Goal: Task Accomplishment & Management: Manage account settings

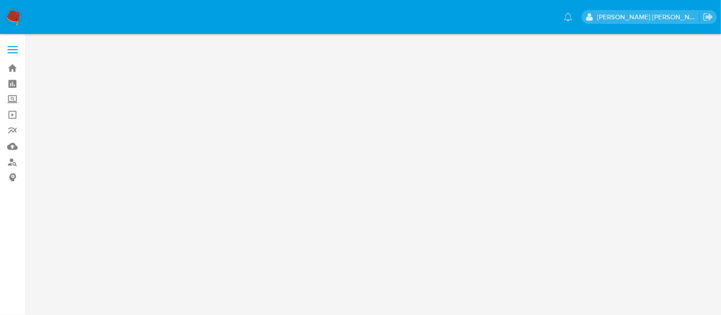
click at [441, 182] on main at bounding box center [360, 157] width 721 height 315
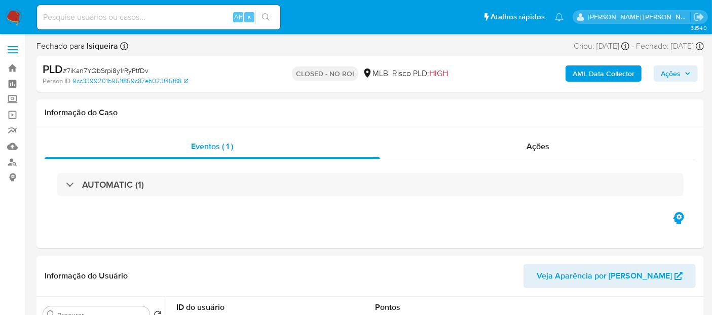
select select "10"
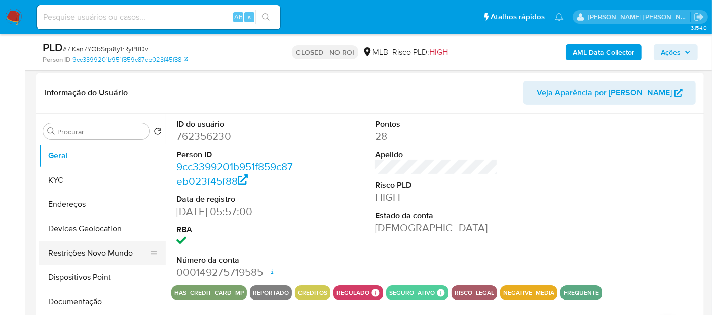
scroll to position [169, 0]
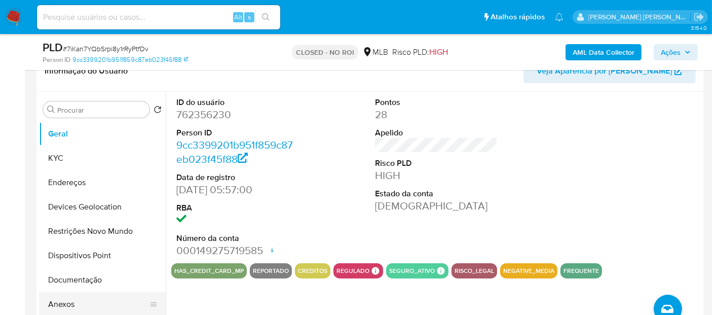
click at [71, 303] on button "Anexos" at bounding box center [98, 304] width 119 height 24
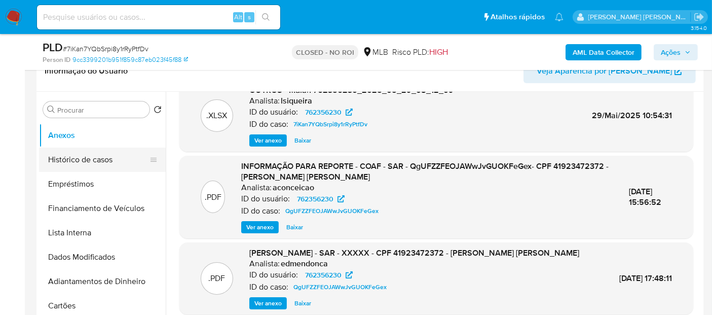
click at [107, 160] on button "Histórico de casos" at bounding box center [98, 160] width 119 height 24
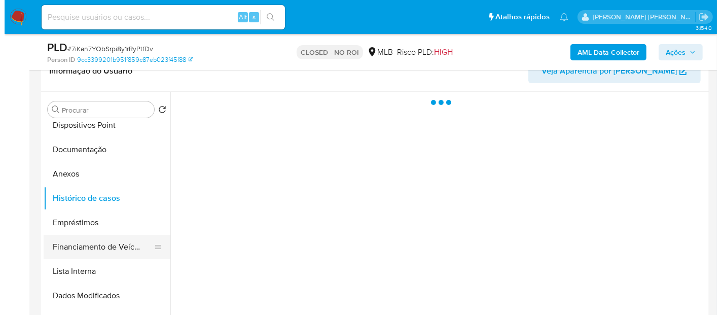
scroll to position [113, 0]
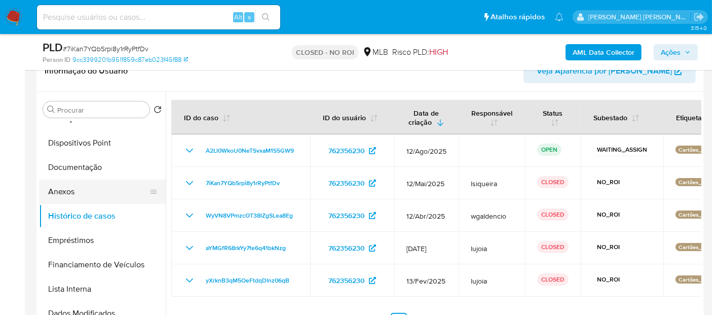
click at [76, 190] on button "Anexos" at bounding box center [98, 191] width 119 height 24
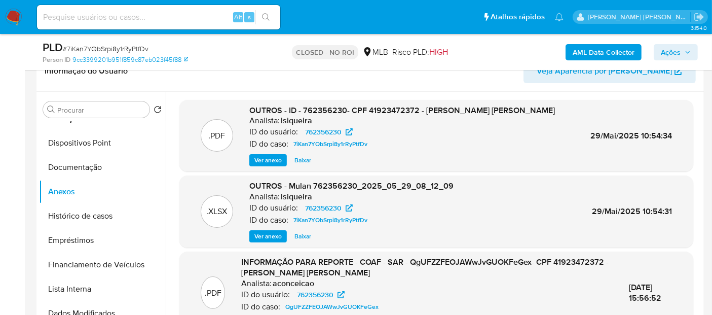
click at [269, 159] on span "Ver anexo" at bounding box center [268, 160] width 27 height 10
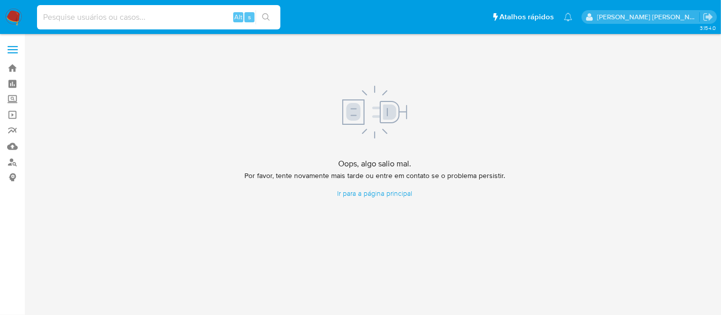
click at [138, 11] on input at bounding box center [158, 17] width 243 height 13
paste input "DjqLPjkNnI8JSrHApEiSP8Ly"
type input "DjqLPjkNnI8JSrHApEiSP8Ly"
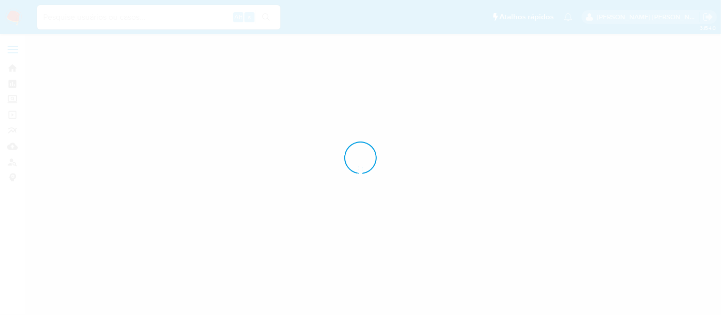
click at [194, 13] on div at bounding box center [360, 157] width 721 height 315
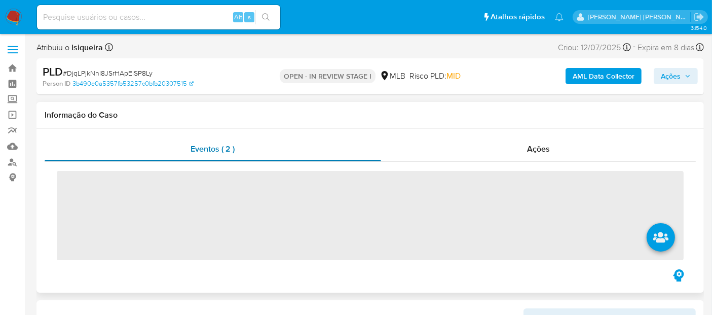
scroll to position [113, 0]
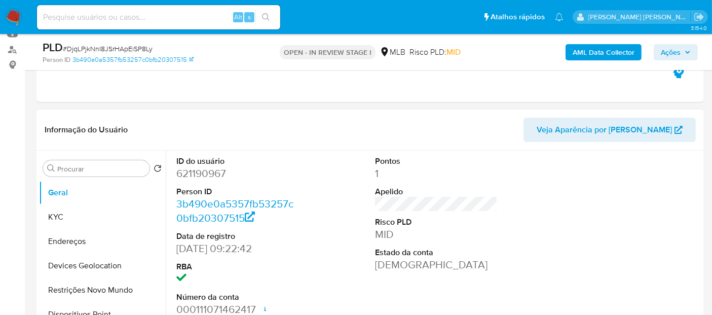
select select "10"
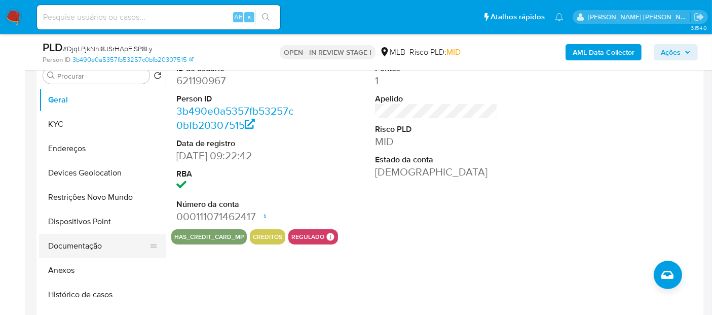
scroll to position [169, 0]
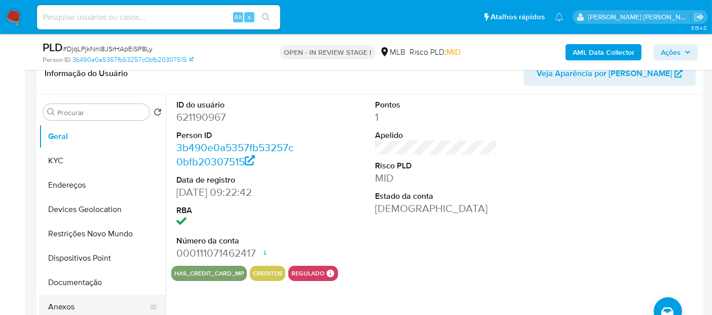
click at [85, 297] on button "Anexos" at bounding box center [98, 307] width 119 height 24
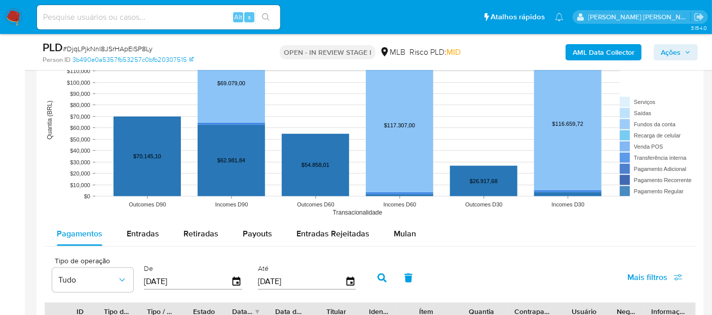
scroll to position [957, 0]
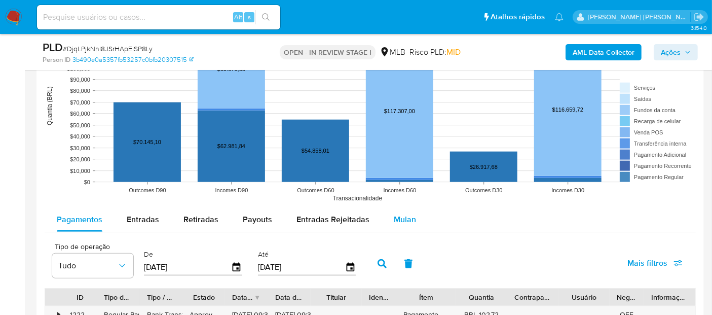
click at [414, 211] on button "Mulan" at bounding box center [405, 219] width 47 height 24
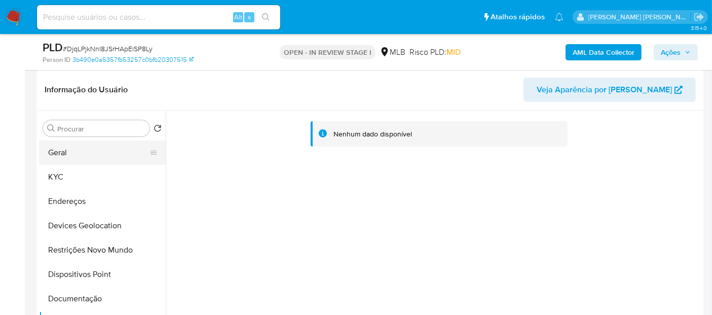
scroll to position [151, 0]
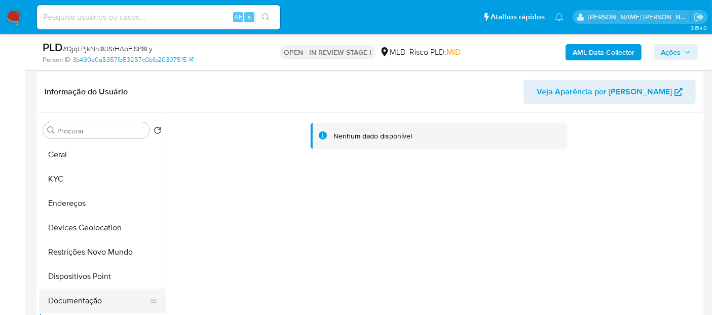
click at [92, 292] on button "Documentação" at bounding box center [98, 300] width 119 height 24
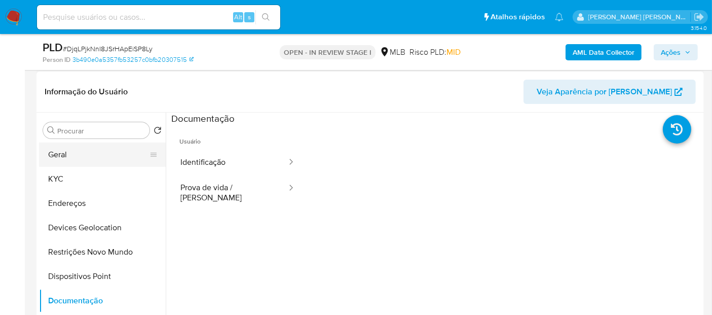
click at [84, 152] on button "Geral" at bounding box center [98, 154] width 119 height 24
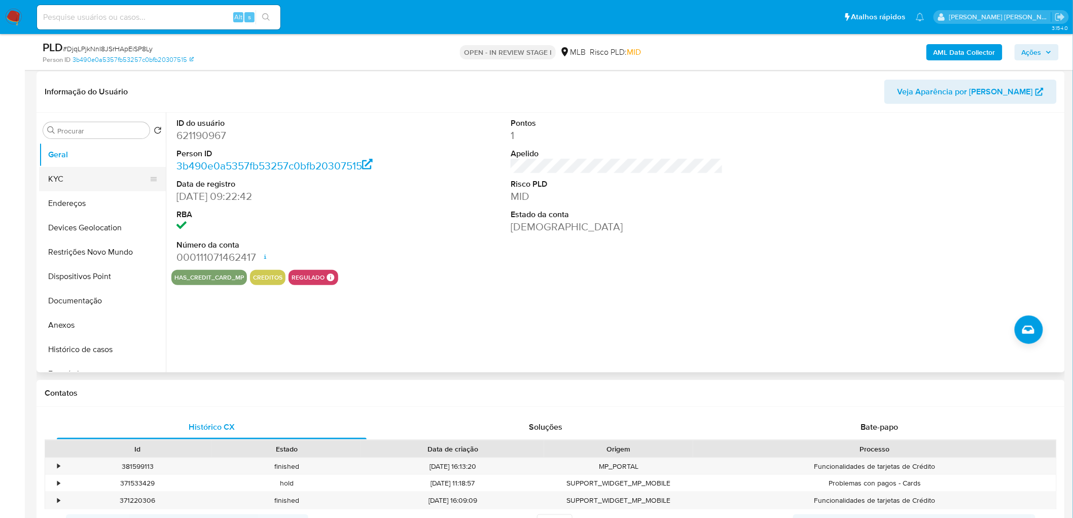
click at [77, 177] on button "KYC" at bounding box center [98, 179] width 119 height 24
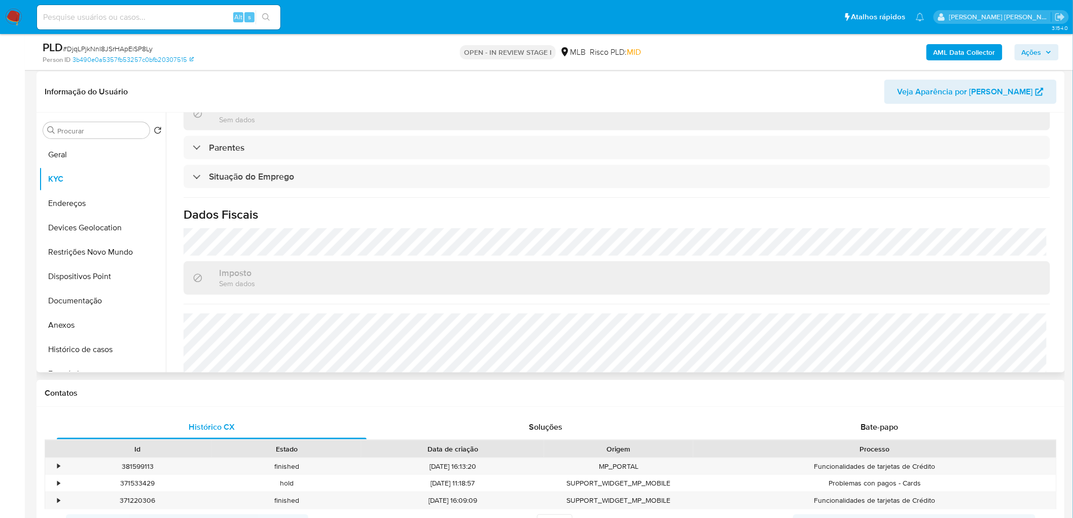
scroll to position [422, 0]
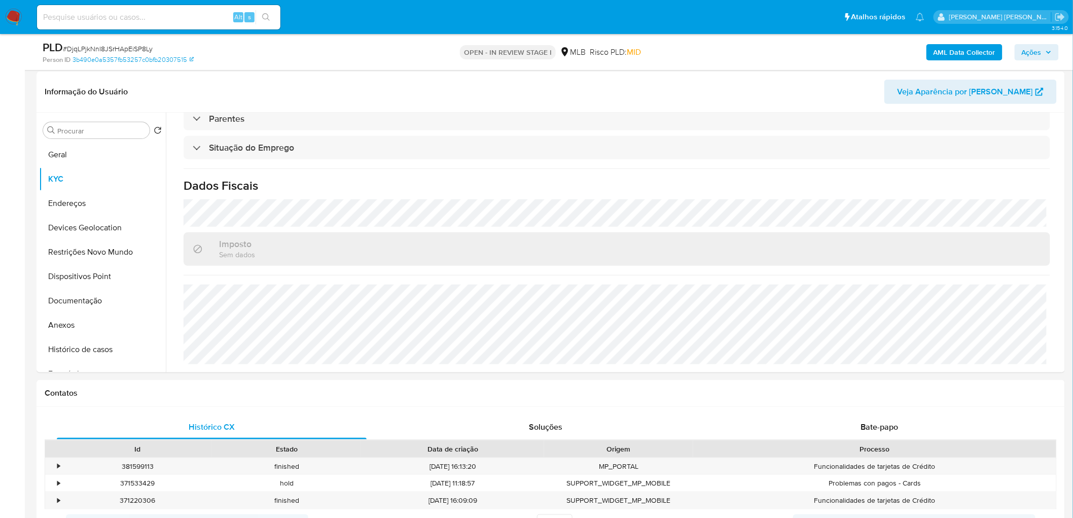
drag, startPoint x: 84, startPoint y: 208, endPoint x: 6, endPoint y: 220, distance: 79.0
click at [84, 208] on button "Endereços" at bounding box center [102, 203] width 127 height 24
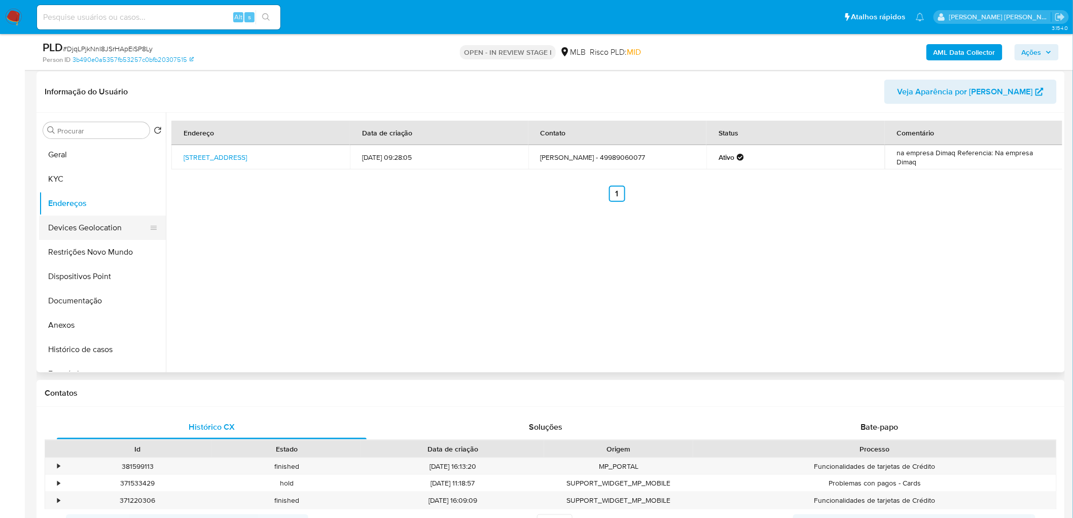
click at [91, 231] on button "Devices Geolocation" at bounding box center [98, 227] width 119 height 24
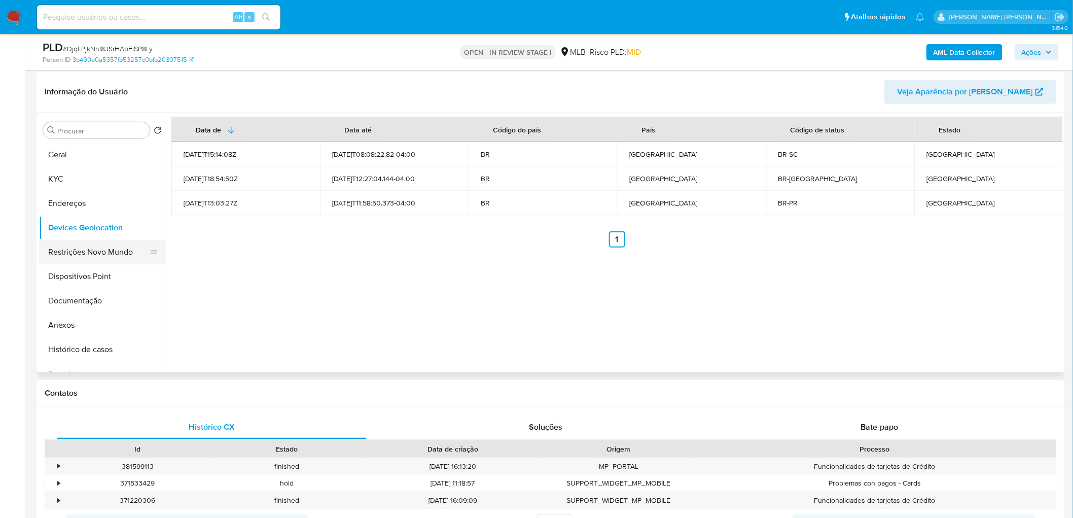
click at [99, 250] on button "Restrições Novo Mundo" at bounding box center [98, 252] width 119 height 24
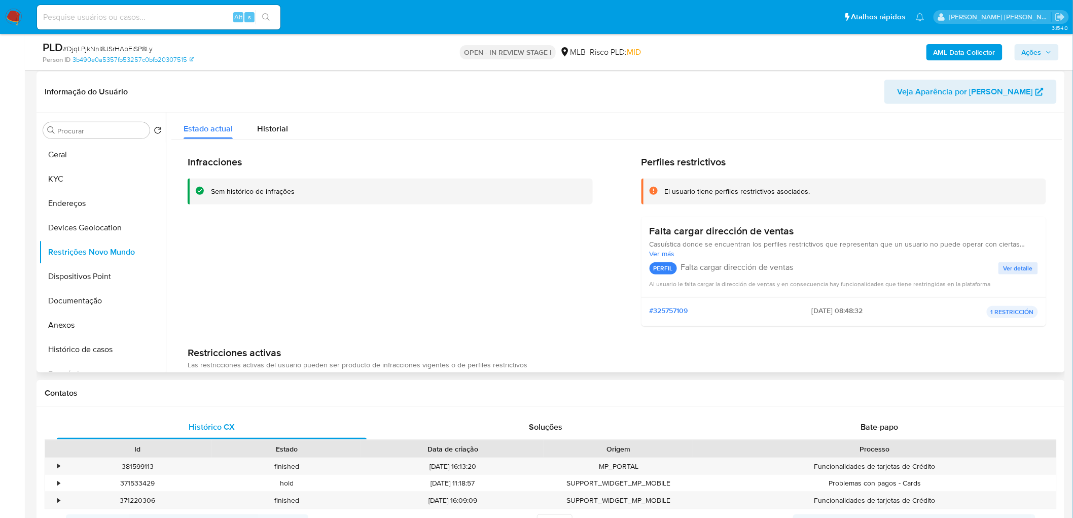
drag, startPoint x: 285, startPoint y: 370, endPoint x: 427, endPoint y: 315, distance: 152.3
click at [605, 285] on div "Infracciones Sem histórico de infrações Perfiles restrictivos El usuario tiene …" at bounding box center [617, 245] width 858 height 178
click at [75, 271] on button "Dispositivos Point" at bounding box center [98, 276] width 119 height 24
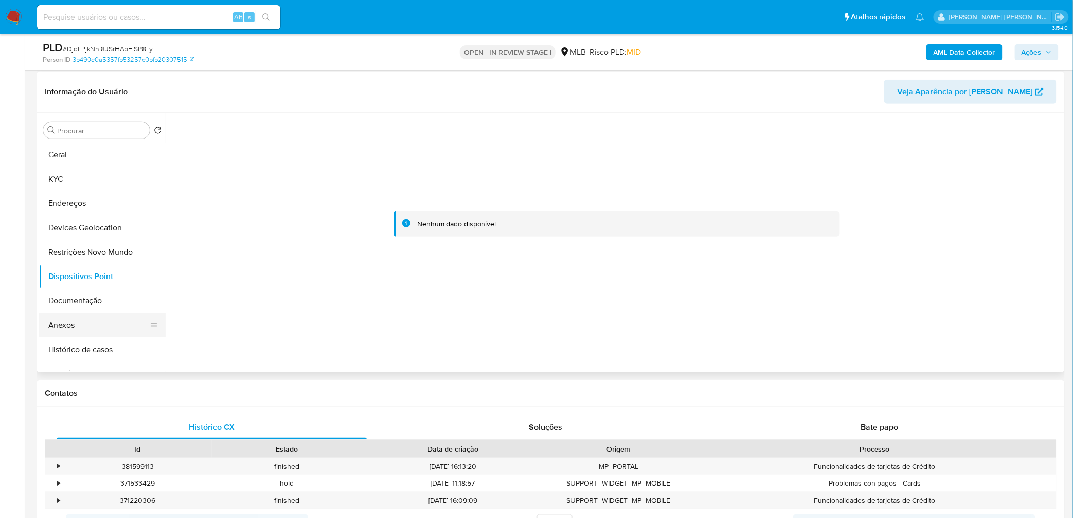
click at [57, 314] on button "Anexos" at bounding box center [98, 325] width 119 height 24
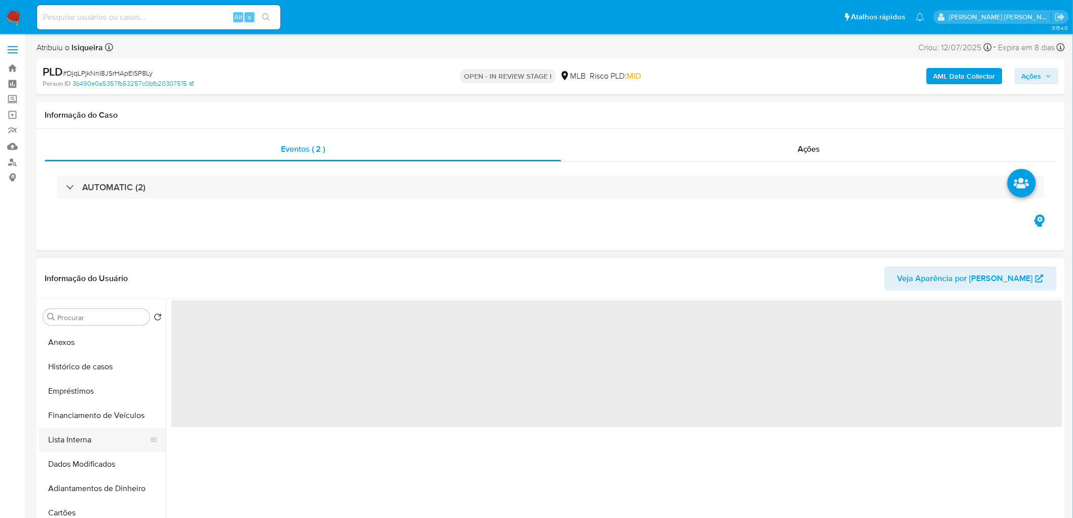
scroll to position [168, 0]
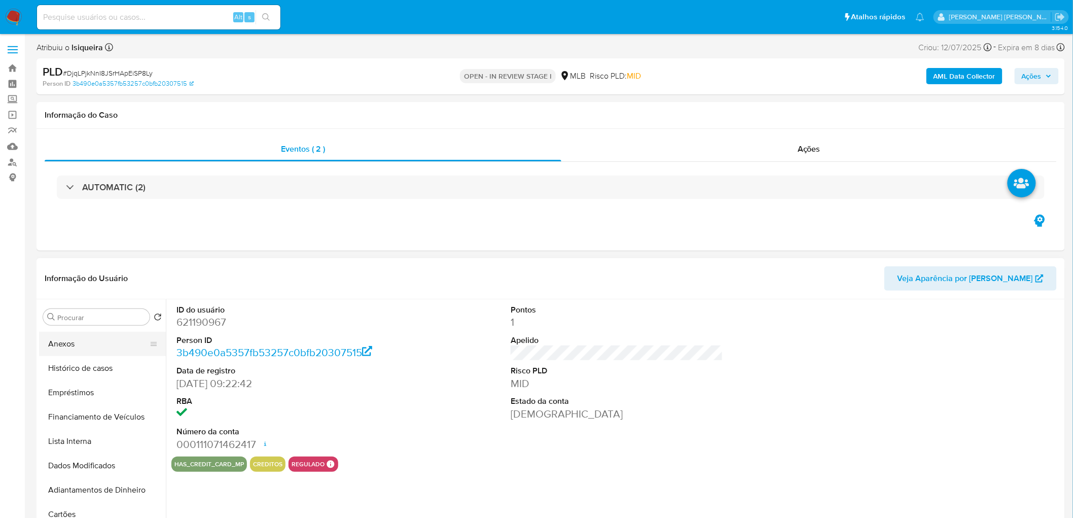
click at [89, 346] on button "Anexos" at bounding box center [98, 344] width 119 height 24
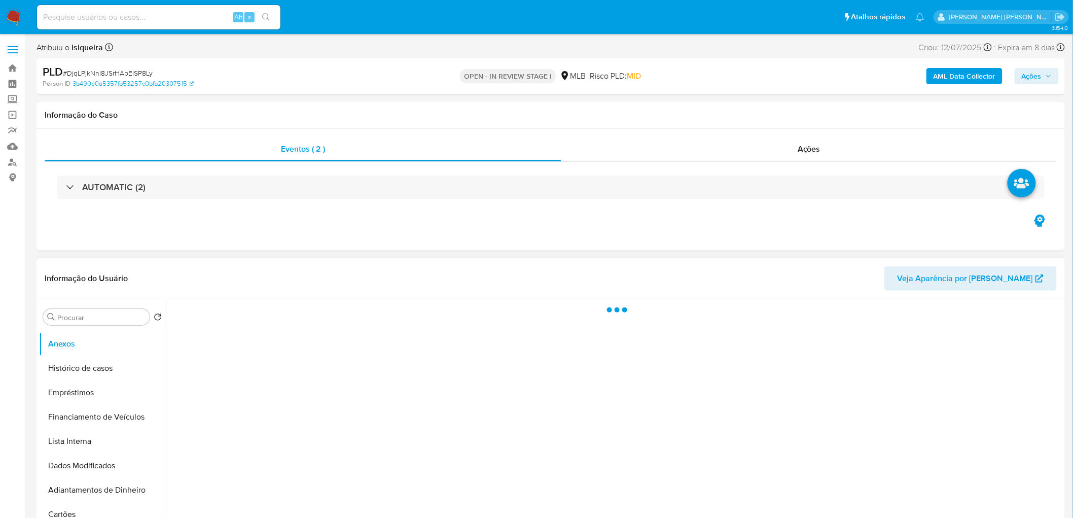
select select "10"
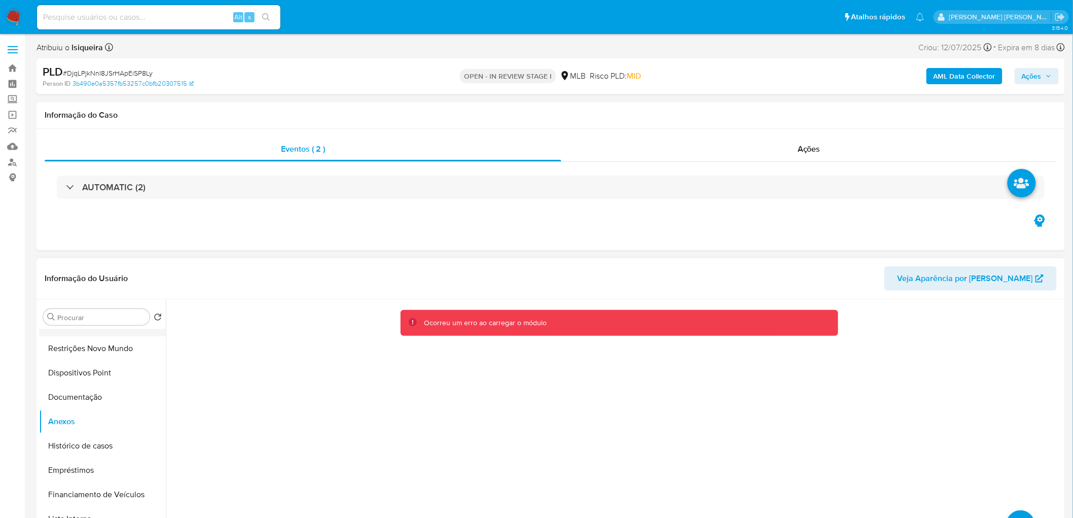
scroll to position [55, 0]
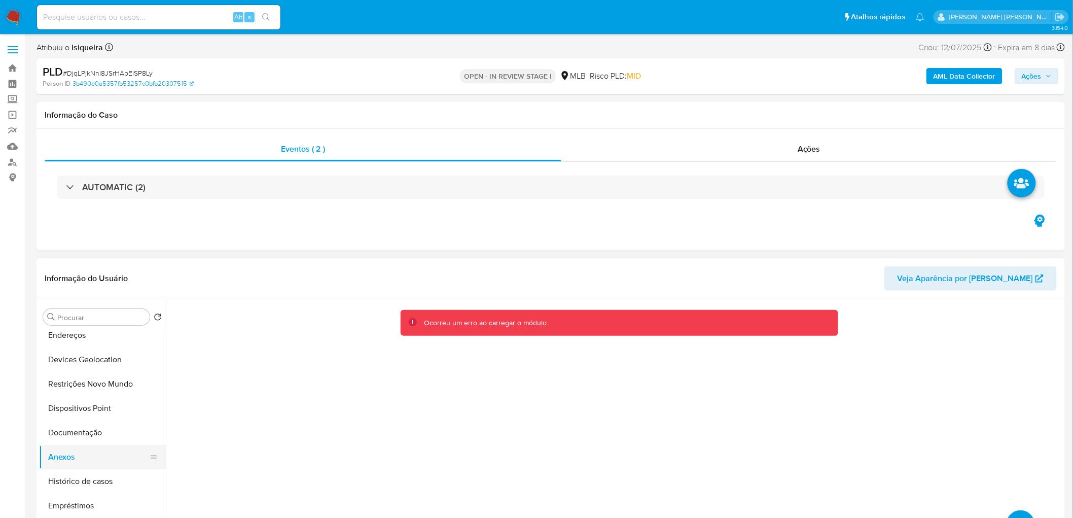
click at [78, 457] on button "Anexos" at bounding box center [98, 457] width 119 height 24
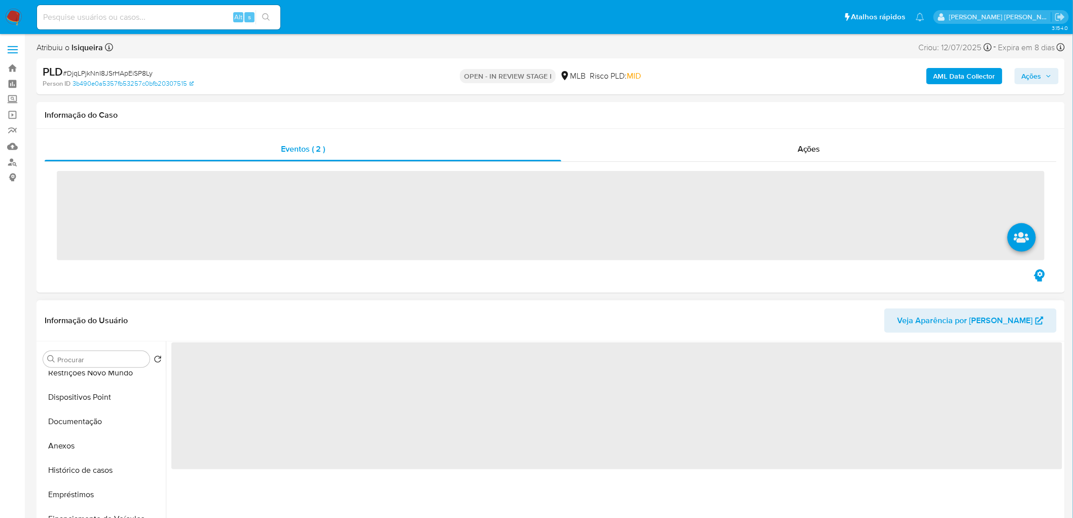
scroll to position [112, 0]
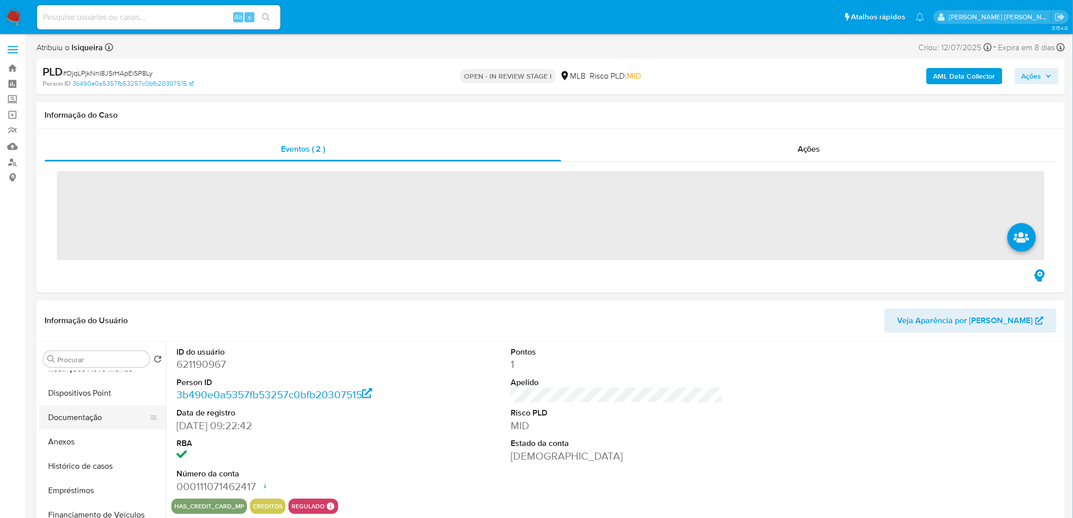
click at [93, 427] on button "Documentação" at bounding box center [98, 417] width 119 height 24
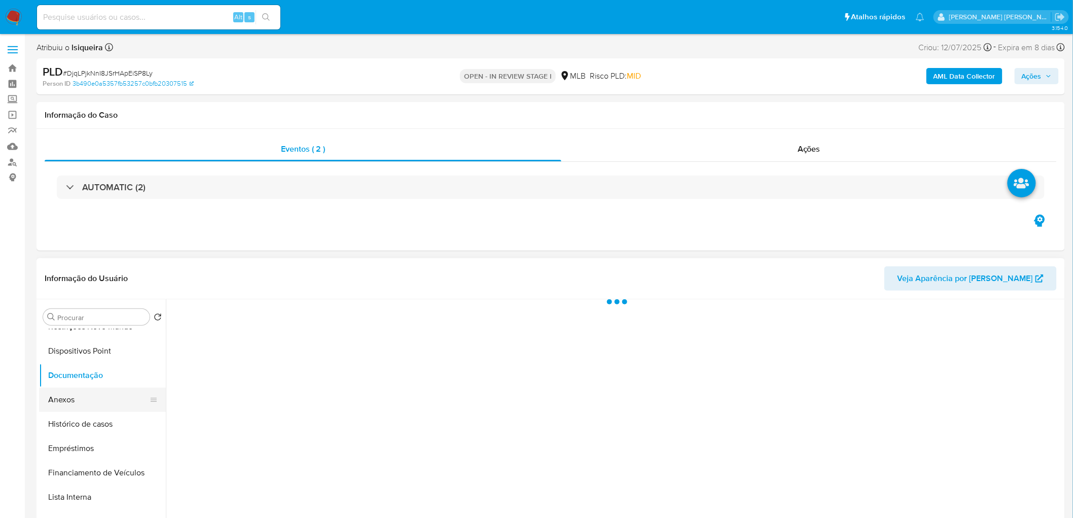
select select "10"
click at [92, 395] on button "Anexos" at bounding box center [98, 399] width 119 height 24
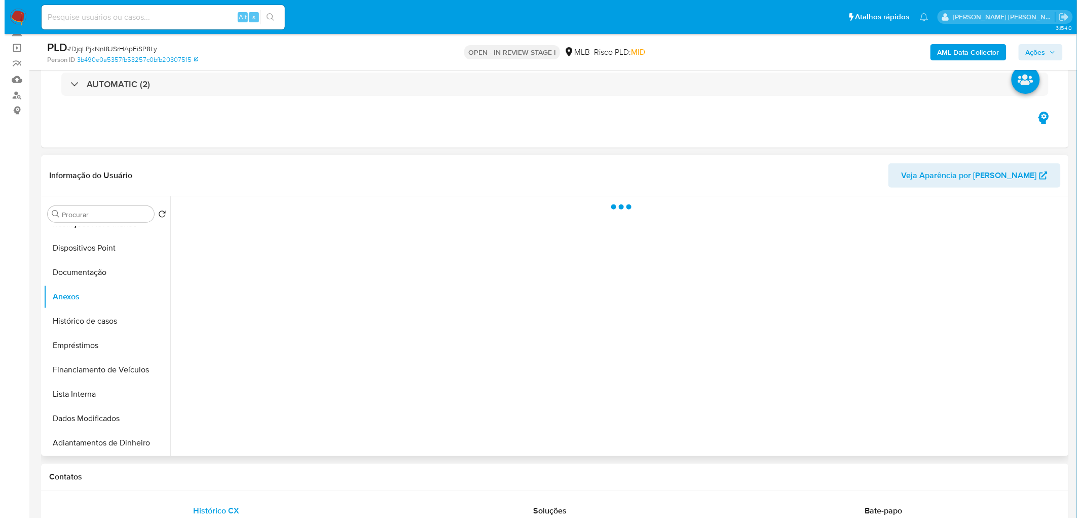
scroll to position [113, 0]
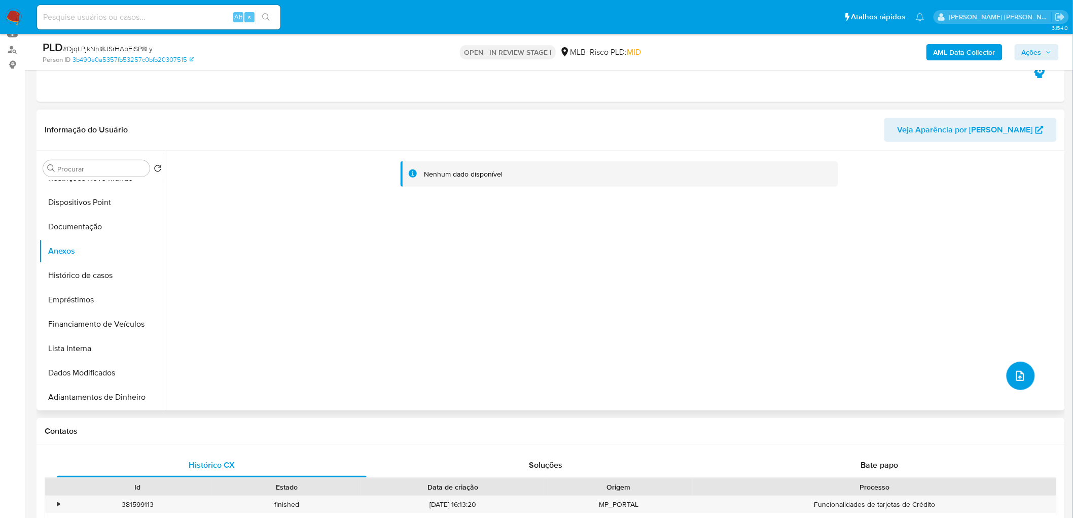
click at [1021, 379] on icon "upload-file" at bounding box center [1020, 376] width 12 height 12
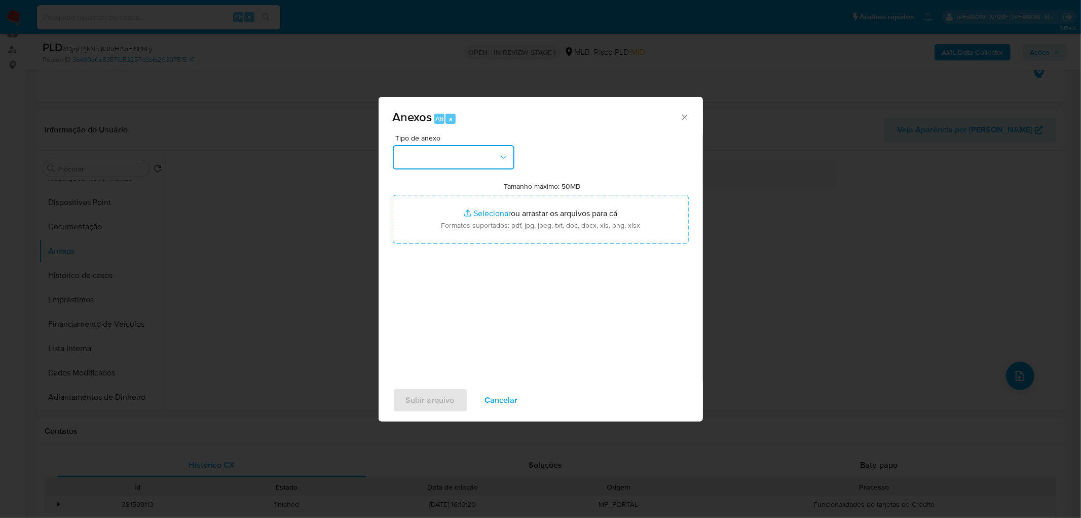
click at [467, 154] on button "button" at bounding box center [454, 157] width 122 height 24
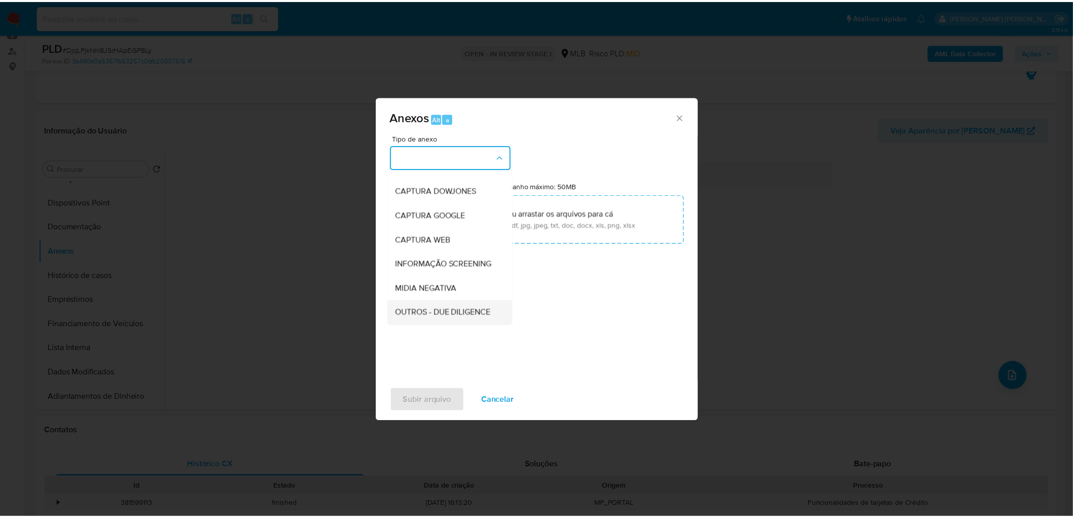
scroll to position [56, 0]
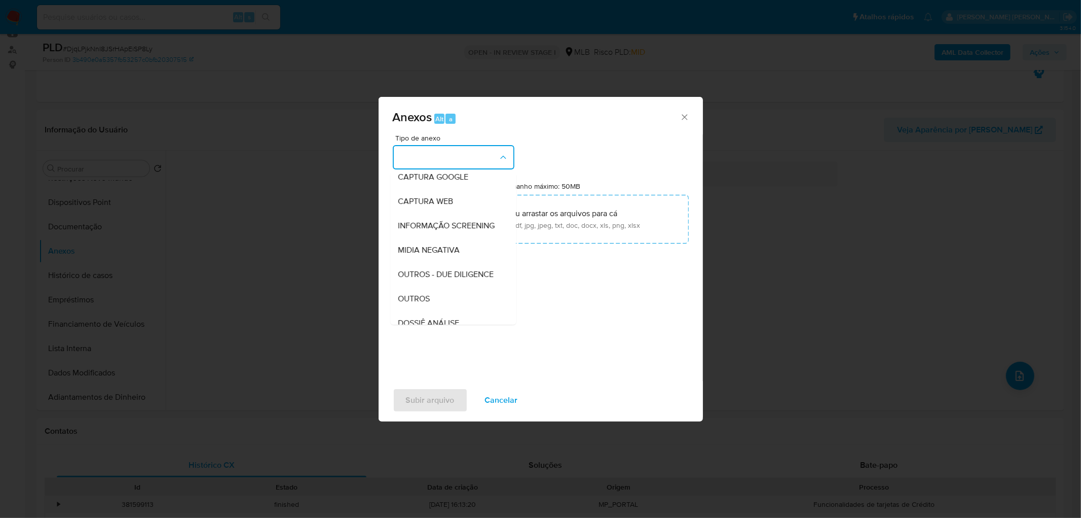
drag, startPoint x: 411, startPoint y: 316, endPoint x: 454, endPoint y: 264, distance: 68.1
click at [411, 304] on span "OUTROS" at bounding box center [414, 299] width 32 height 10
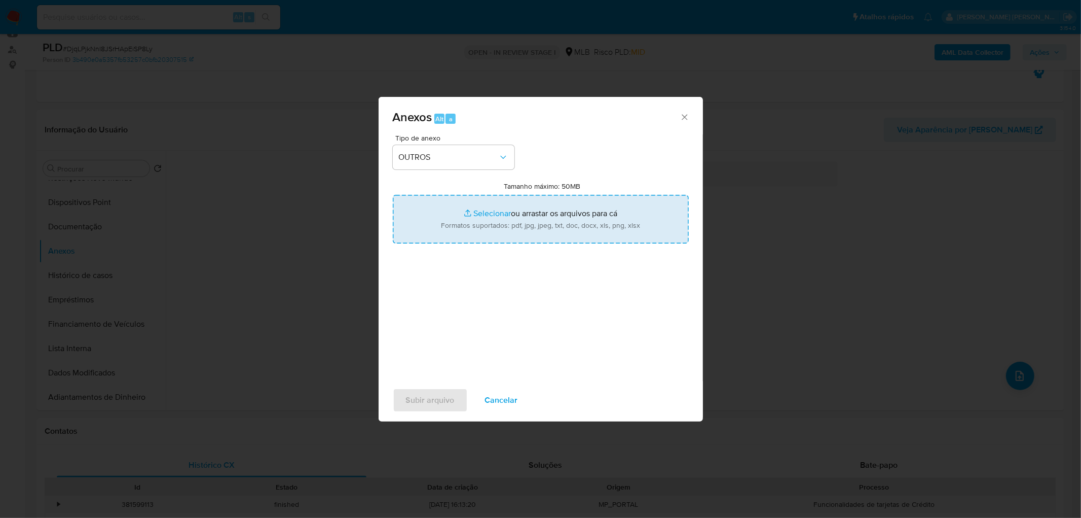
click at [480, 216] on input "Tamanho máximo: 50MB Selecionar arquivos" at bounding box center [541, 219] width 296 height 49
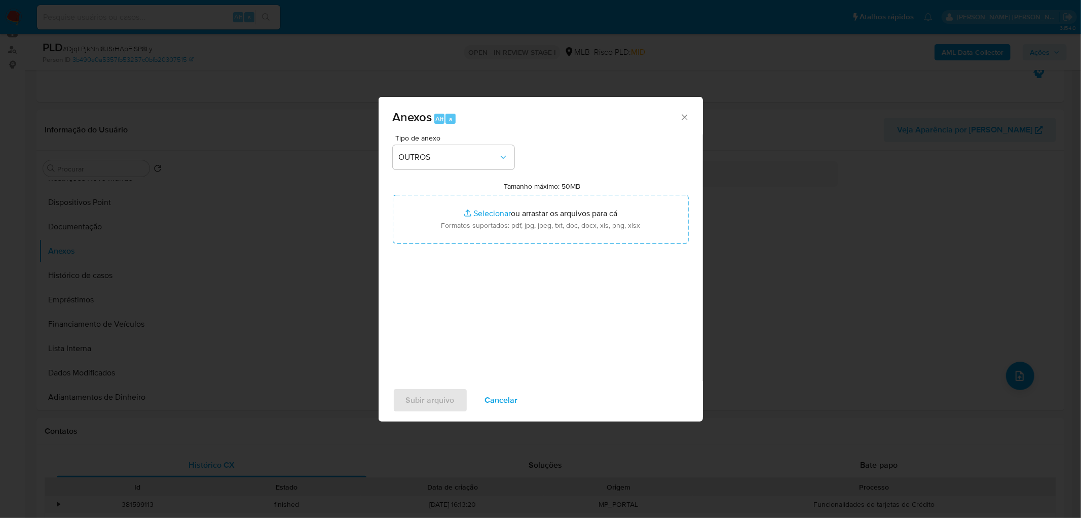
type input "C:\fakepath\SAR - XXXX - CPF 10009161970 - YURI FIDELIS.pdf"
click at [429, 405] on span "Subir arquivo" at bounding box center [430, 400] width 49 height 22
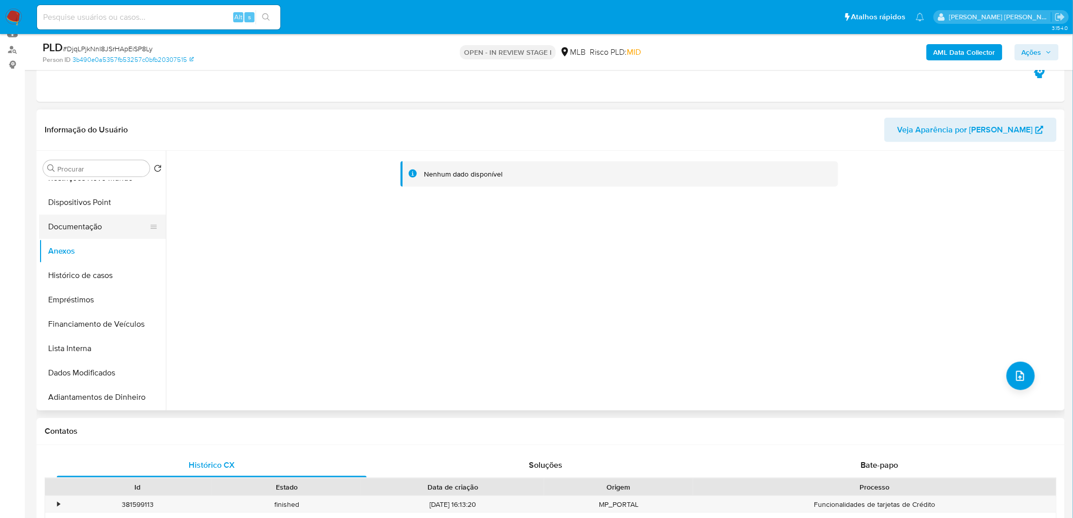
click at [89, 229] on button "Documentação" at bounding box center [98, 226] width 119 height 24
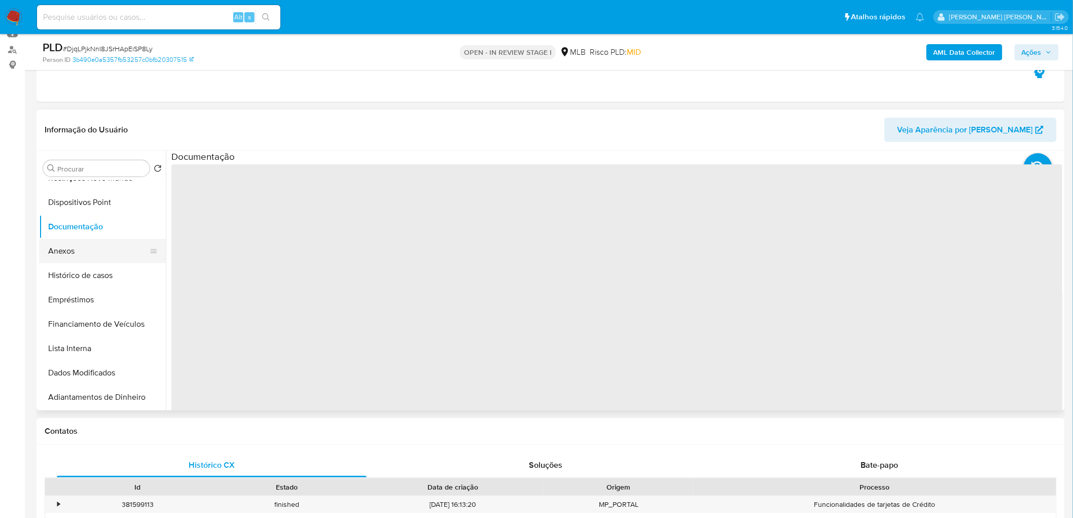
click at [75, 247] on button "Anexos" at bounding box center [98, 251] width 119 height 24
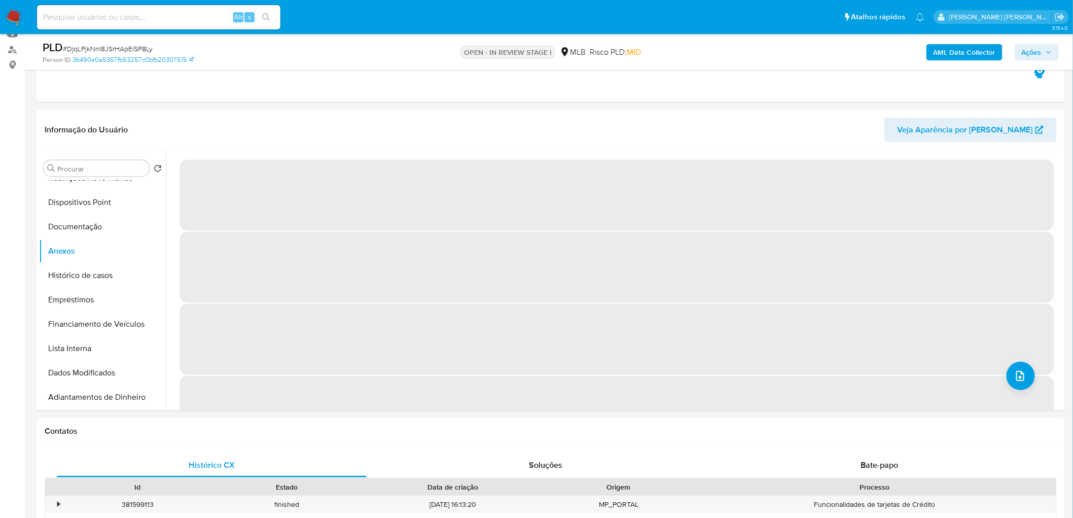
click at [1035, 47] on span "Ações" at bounding box center [1032, 52] width 20 height 16
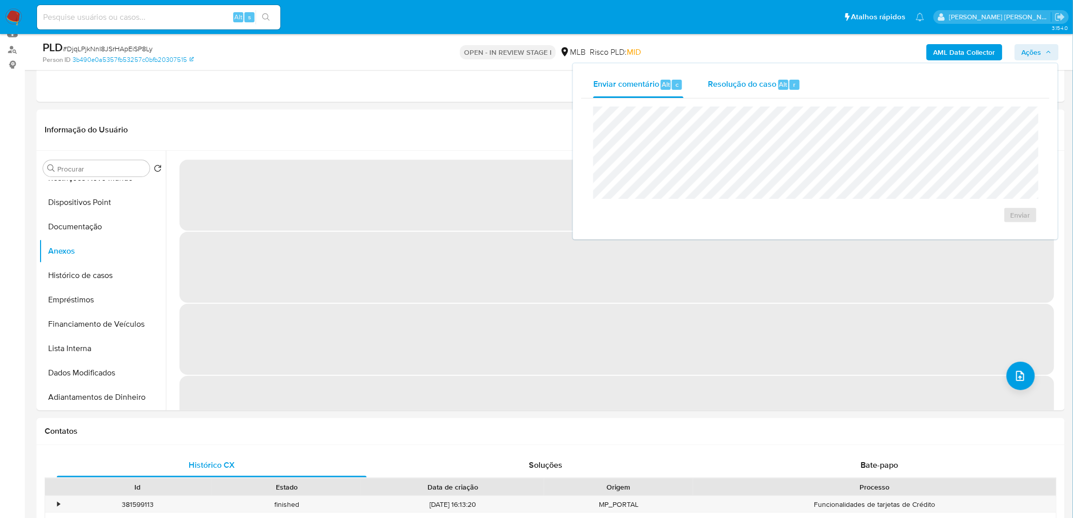
click at [770, 87] on span "Resolução do caso" at bounding box center [742, 84] width 68 height 12
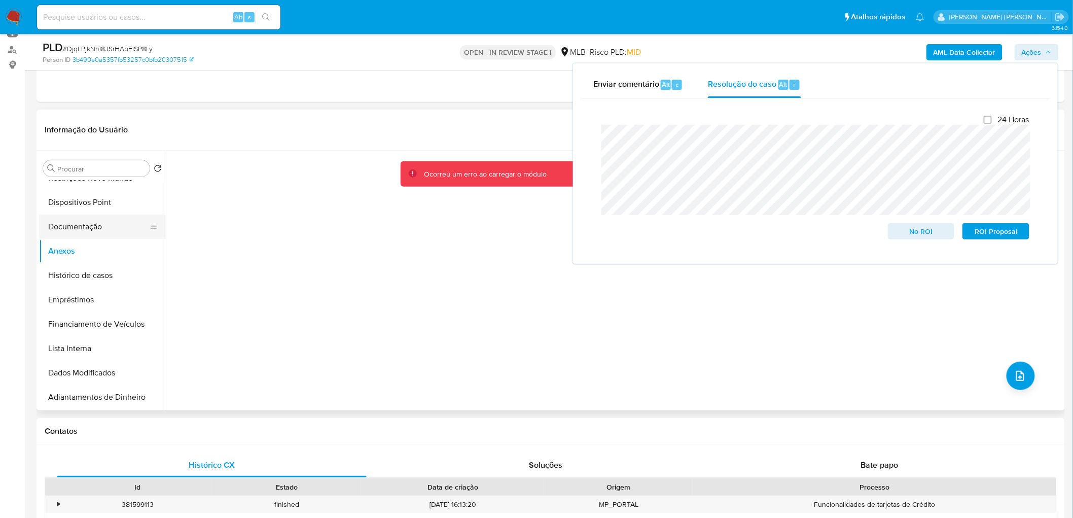
click at [99, 235] on button "Documentação" at bounding box center [98, 226] width 119 height 24
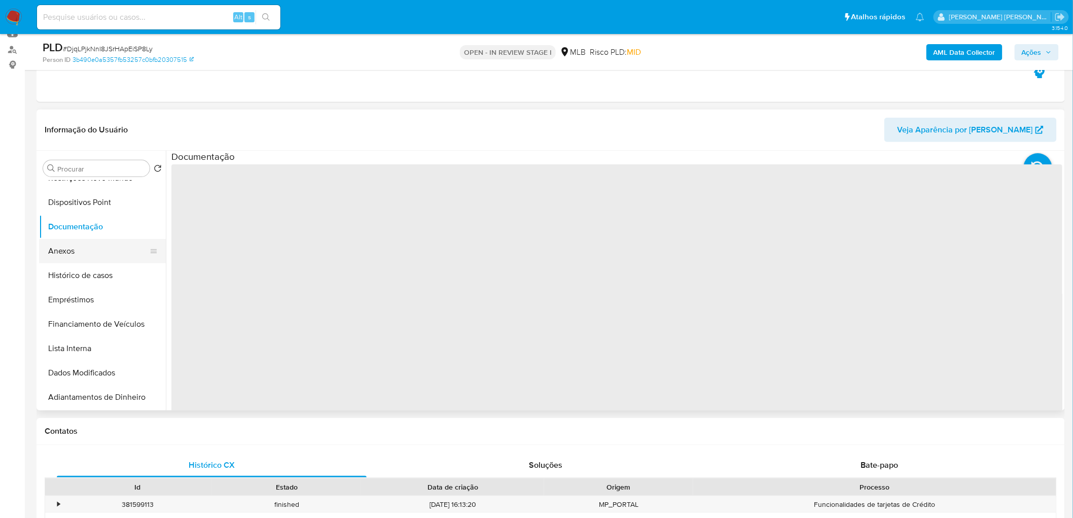
click at [88, 245] on button "Anexos" at bounding box center [98, 251] width 119 height 24
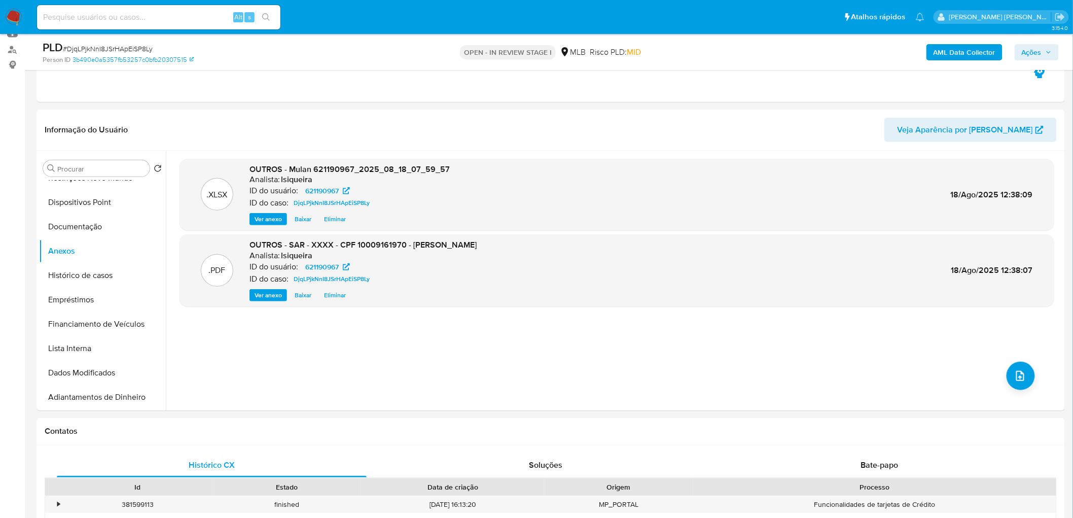
click at [1041, 51] on span "Ações" at bounding box center [1032, 52] width 20 height 16
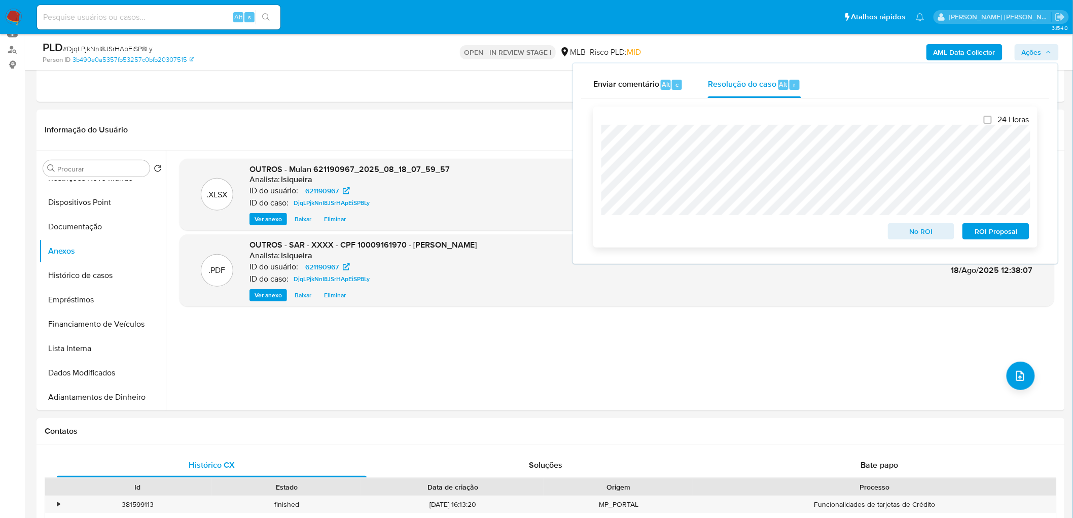
click at [1013, 231] on span "ROI Proposal" at bounding box center [995, 231] width 53 height 14
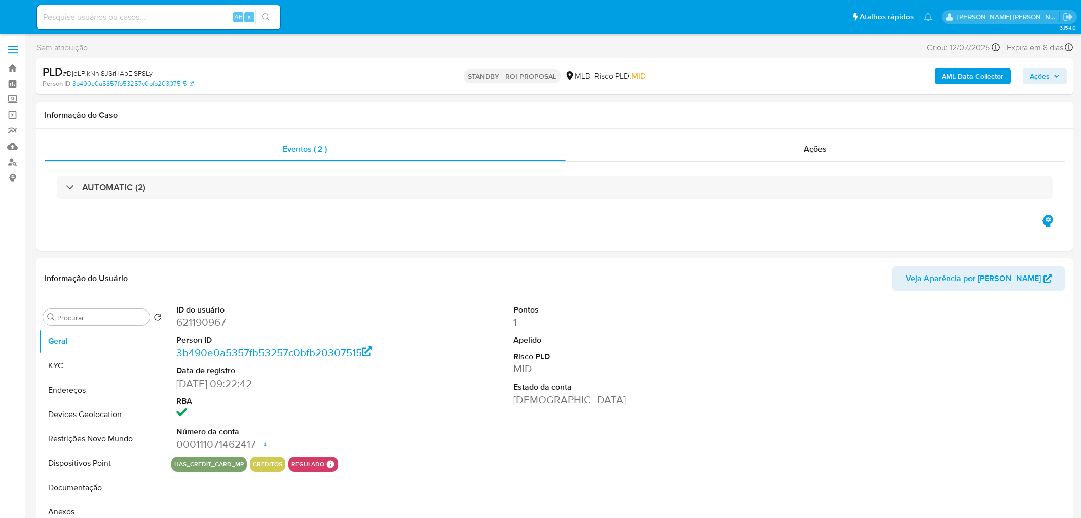
select select "10"
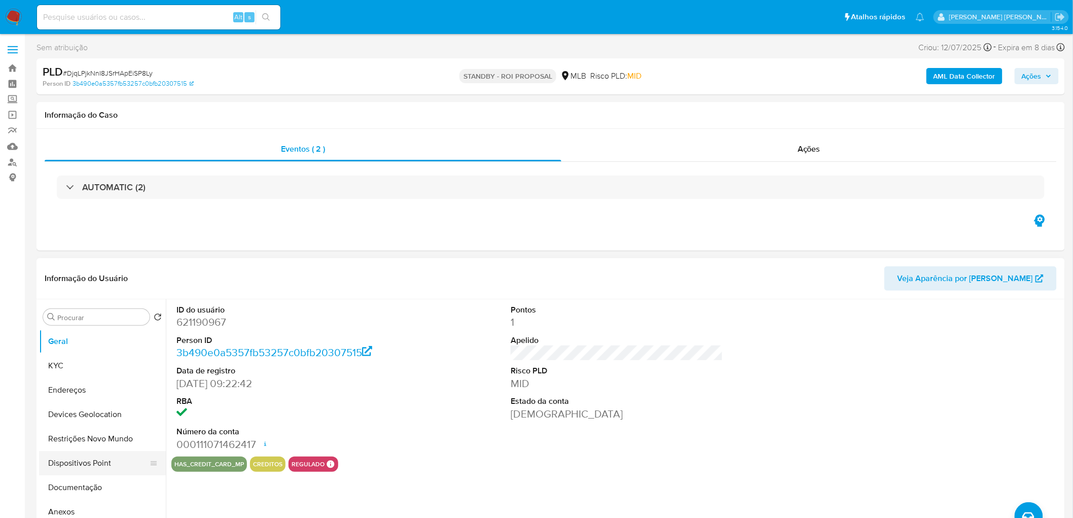
scroll to position [56, 0]
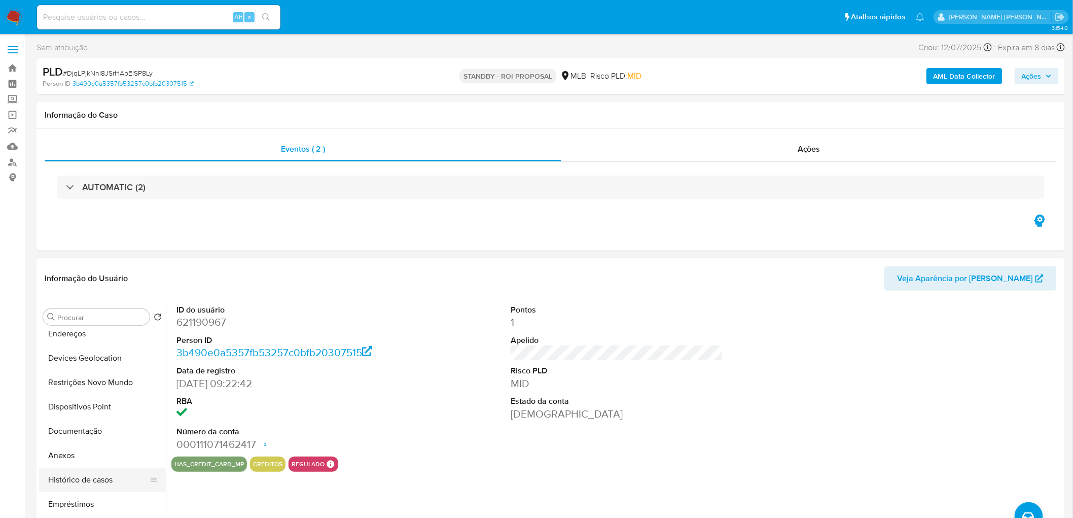
click at [84, 484] on button "Histórico de casos" at bounding box center [98, 479] width 119 height 24
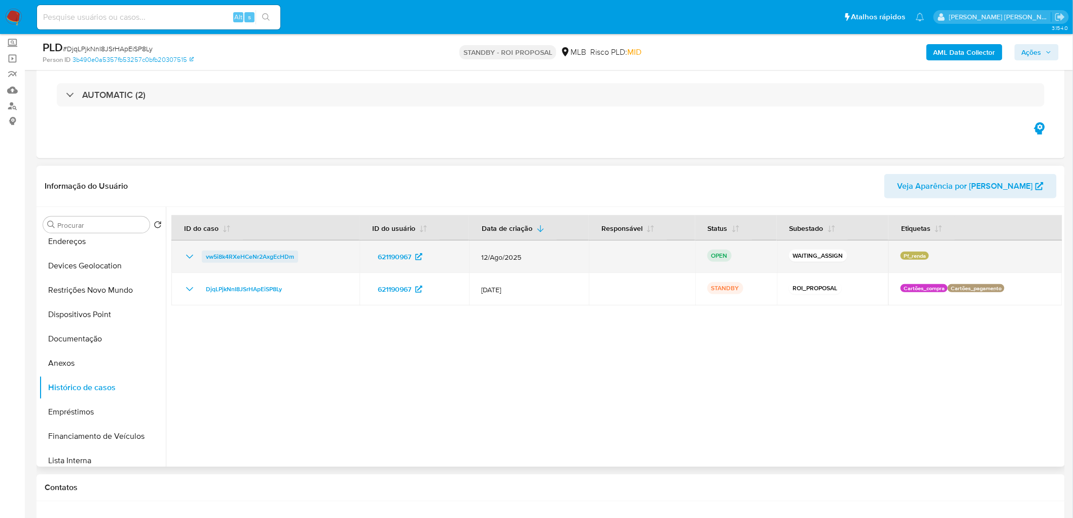
drag, startPoint x: 314, startPoint y: 253, endPoint x: 202, endPoint y: 255, distance: 112.6
click at [202, 255] on div "vw5i8k4RXeHCeNr2AxgEcHDm" at bounding box center [266, 256] width 164 height 12
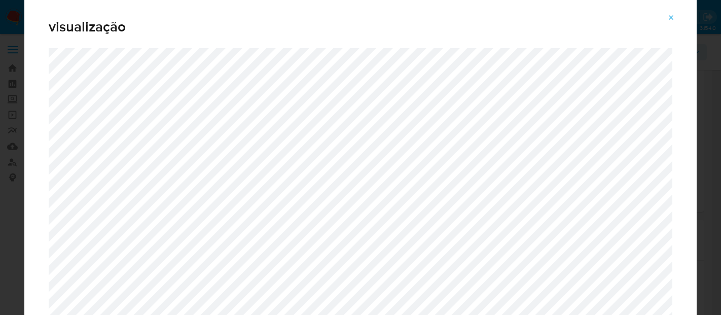
select select "10"
click at [670, 20] on icon "Attachment preview" at bounding box center [671, 18] width 8 height 8
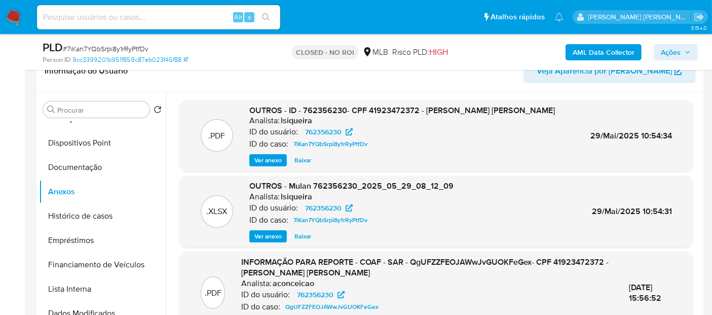
click at [10, 15] on img at bounding box center [13, 17] width 17 height 17
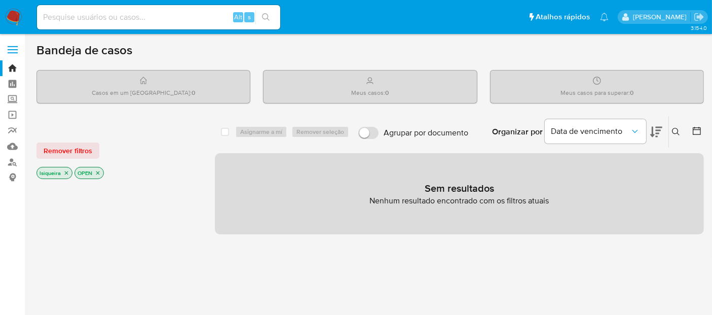
click at [676, 129] on icon at bounding box center [676, 132] width 8 height 8
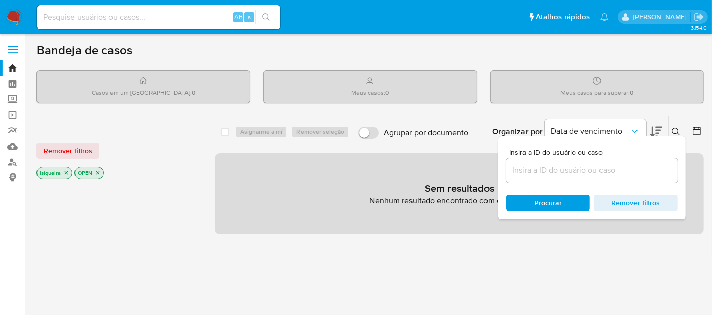
click at [555, 176] on div at bounding box center [591, 170] width 171 height 24
click at [561, 169] on input at bounding box center [591, 170] width 171 height 13
paste input "vw5i8k4RXeHCeNr2AxgEcHDm"
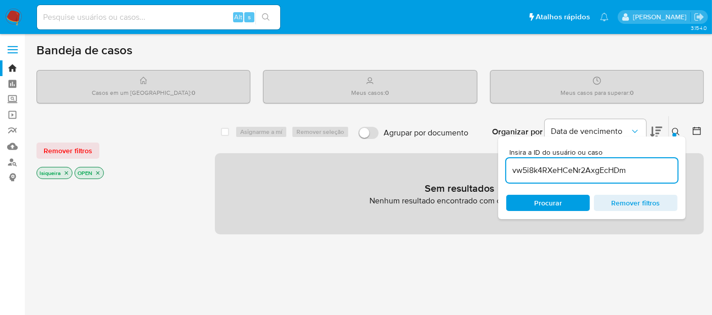
type input "vw5i8k4RXeHCeNr2AxgEcHDm"
click at [65, 173] on icon "close-filter" at bounding box center [66, 173] width 6 height 6
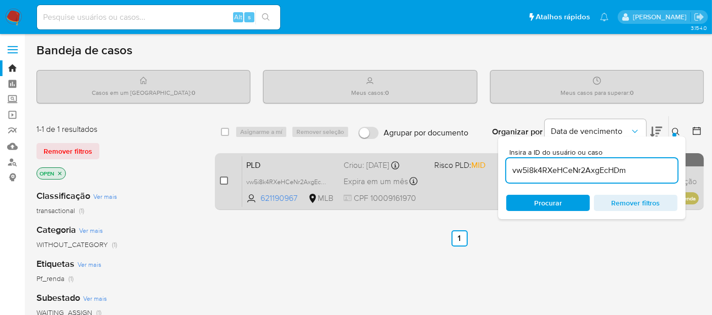
click at [223, 181] on input "checkbox" at bounding box center [224, 180] width 8 height 8
checkbox input "true"
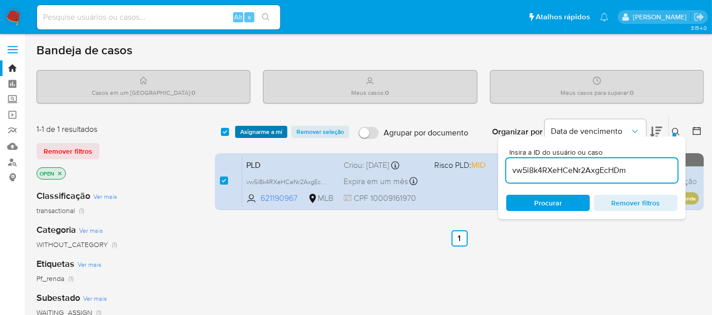
click at [246, 128] on span "Asignarme a mí" at bounding box center [261, 132] width 42 height 10
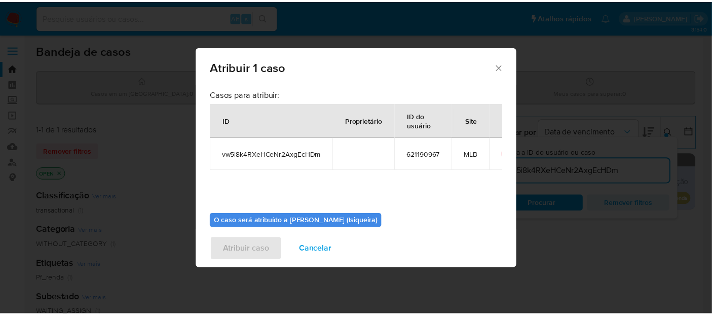
scroll to position [52, 0]
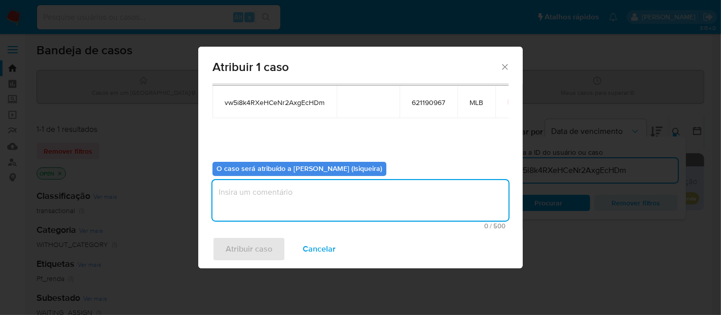
click at [297, 202] on textarea "assign-modal" at bounding box center [360, 200] width 296 height 41
click at [261, 246] on span "Atribuir caso" at bounding box center [249, 249] width 47 height 22
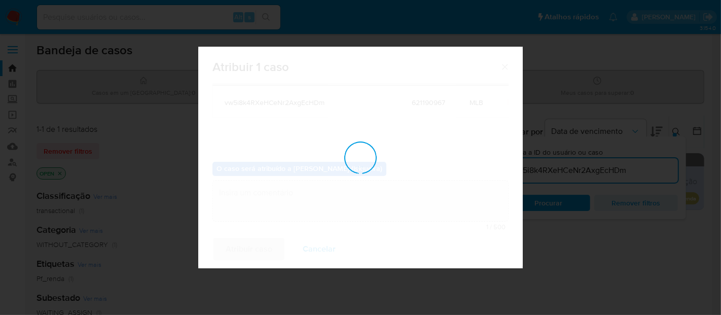
checkbox input "false"
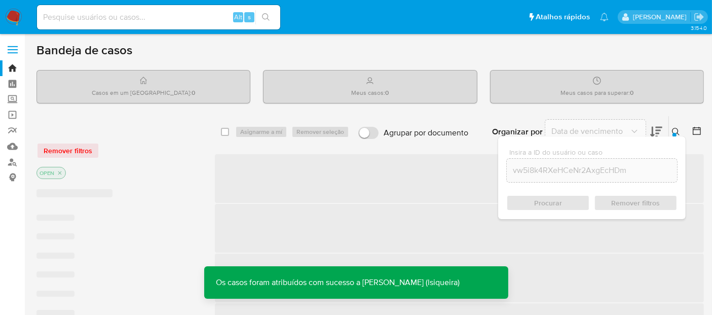
click at [13, 13] on img at bounding box center [13, 17] width 17 height 17
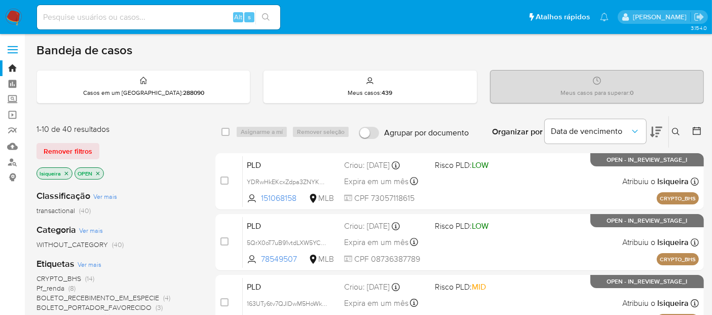
click at [675, 131] on icon at bounding box center [676, 132] width 8 height 8
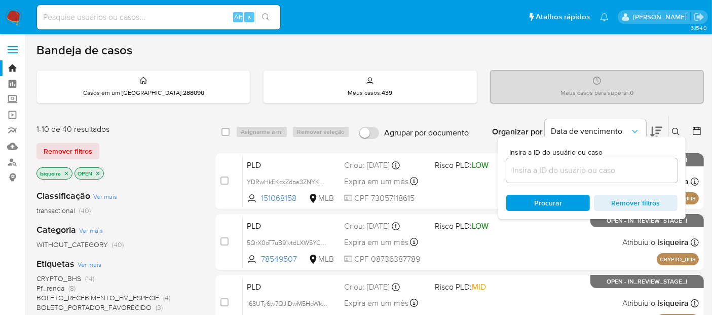
click at [561, 159] on div at bounding box center [591, 170] width 171 height 24
click at [556, 171] on input at bounding box center [591, 170] width 171 height 13
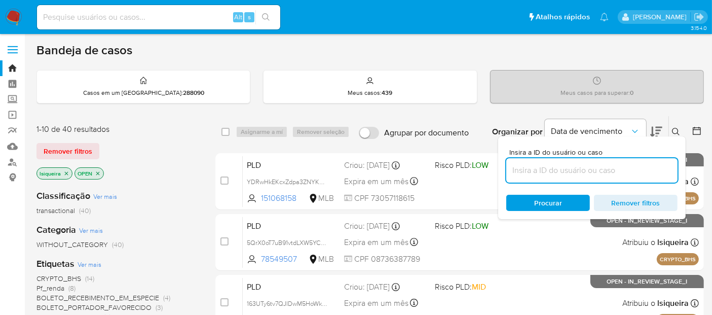
paste input "vw5i8k4RXeHCeNr2AxgEcHDm"
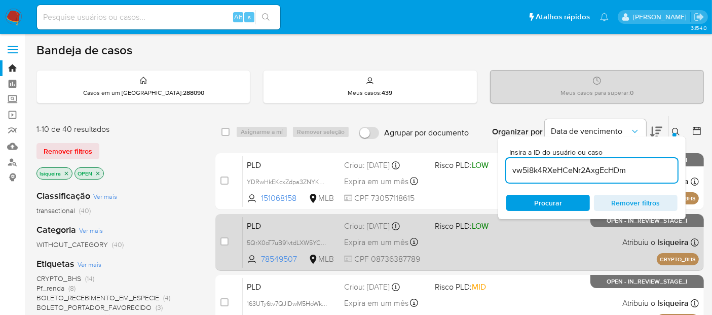
type input "vw5i8k4RXeHCeNr2AxgEcHDm"
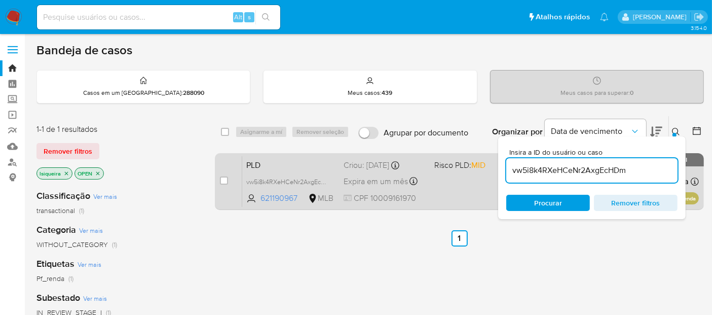
click at [482, 185] on div "PLD vw5i8k4RXeHCeNr2AxgEcHDm 621190967 MLB Risco PLD: MID Criou: 12/08/2025 Cri…" at bounding box center [470, 181] width 457 height 51
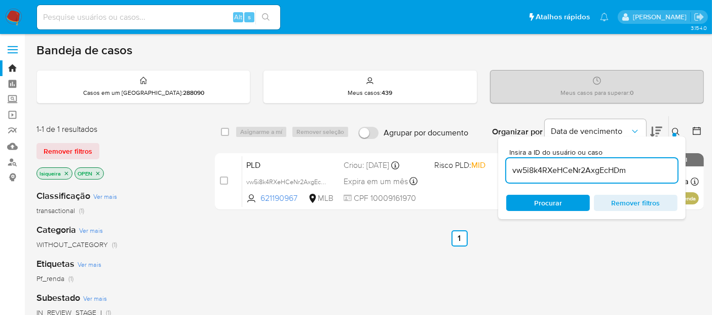
click at [695, 128] on icon at bounding box center [697, 131] width 10 height 10
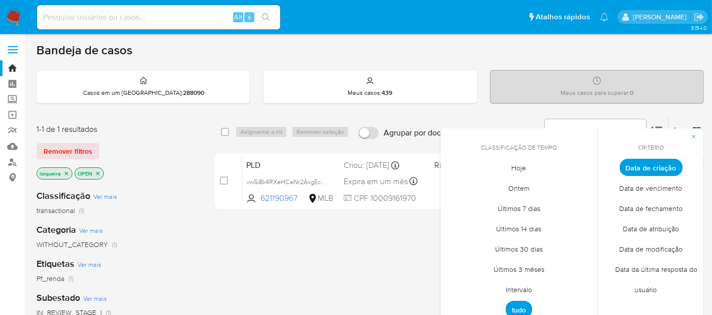
click at [523, 291] on span "Intervalo" at bounding box center [519, 289] width 48 height 21
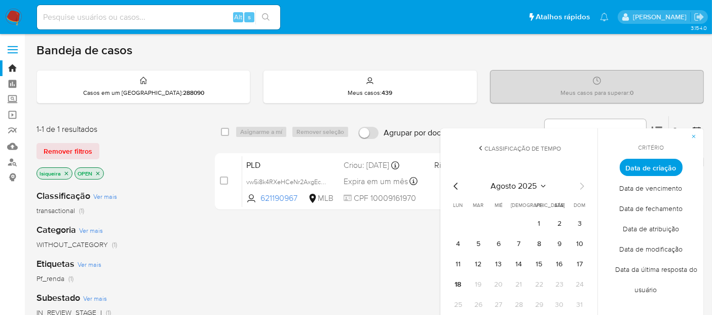
click at [454, 175] on div "agosto 2025 agosto 2025 lun lunes mar martes mié miércoles jue jueves vie viern…" at bounding box center [519, 245] width 162 height 160
drag, startPoint x: 455, startPoint y: 190, endPoint x: 458, endPoint y: 184, distance: 7.3
click at [455, 191] on div "agosto 2025 agosto 2025 lun lunes mar martes mié miércoles jue jueves vie viern…" at bounding box center [519, 246] width 138 height 133
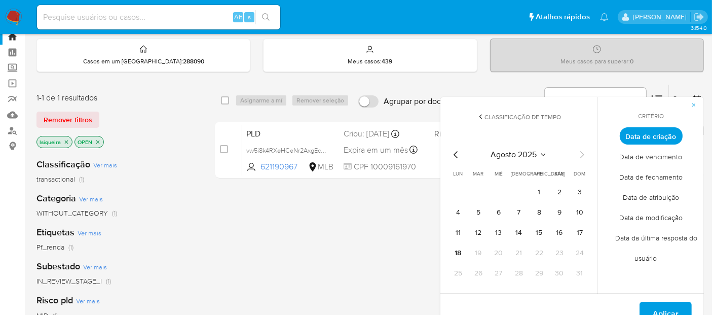
scroll to position [56, 0]
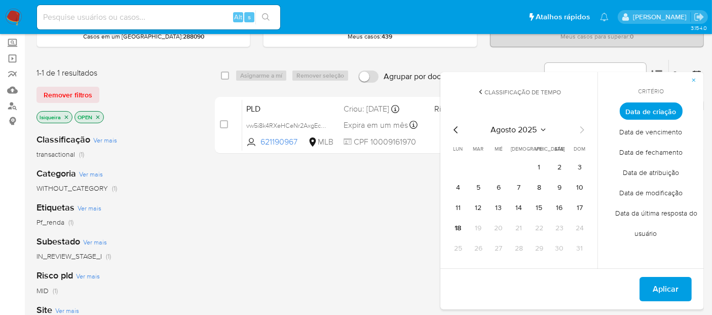
click at [459, 124] on icon "Mes anterior" at bounding box center [456, 130] width 12 height 12
click at [480, 164] on button "1" at bounding box center [478, 167] width 16 height 16
click at [510, 245] on tr "28 29 30 31" at bounding box center [519, 248] width 138 height 16
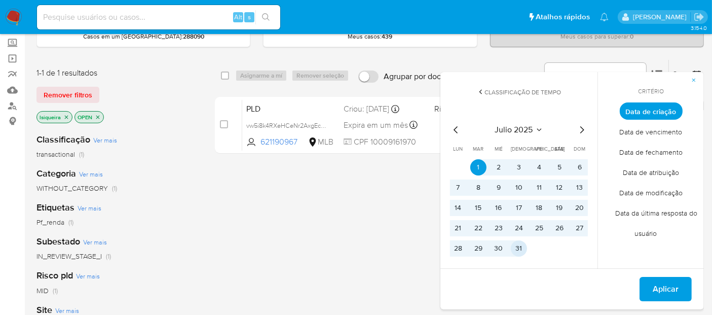
click at [516, 247] on button "31" at bounding box center [519, 248] width 16 height 16
click at [654, 286] on span "Aplicar" at bounding box center [666, 289] width 26 height 22
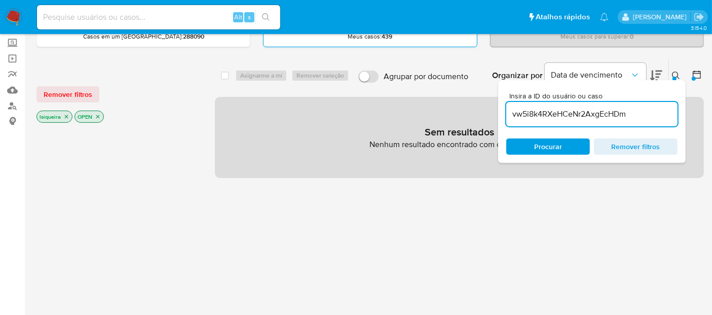
click at [466, 46] on div "Meus casos : 439" at bounding box center [370, 30] width 214 height 33
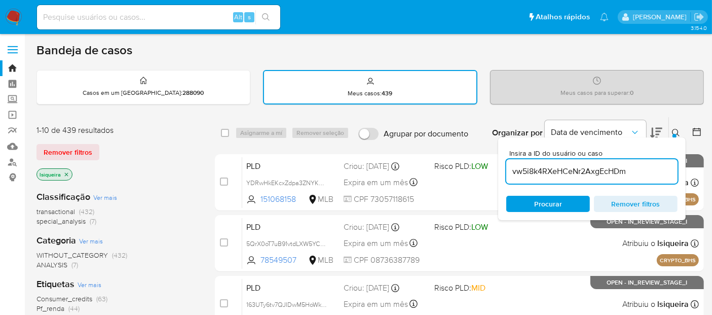
click at [6, 5] on nav "Pausado Ver notificaciones Alt s Atalhos rápidos Presiona las siguientes teclas…" at bounding box center [356, 17] width 712 height 34
click at [12, 18] on img at bounding box center [13, 17] width 17 height 17
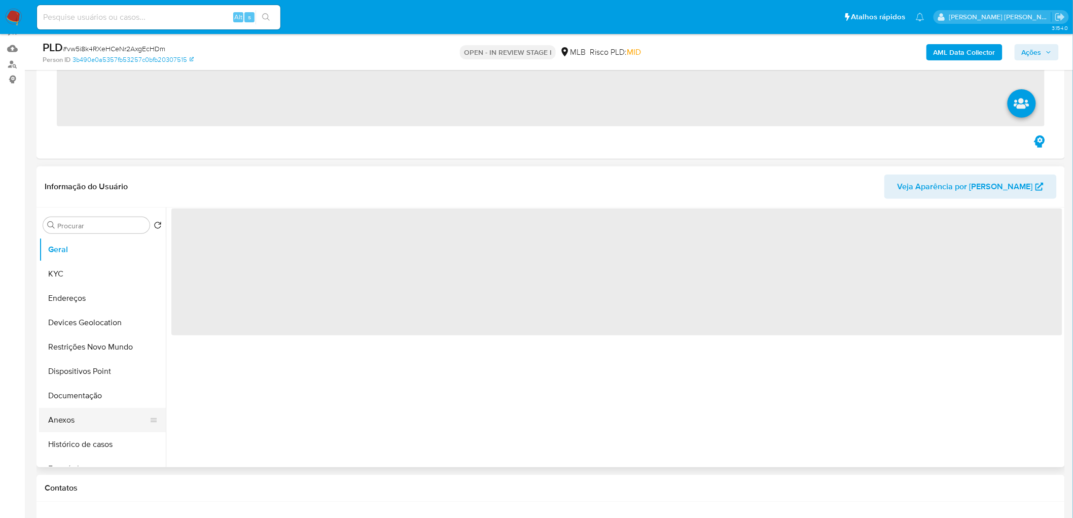
scroll to position [113, 0]
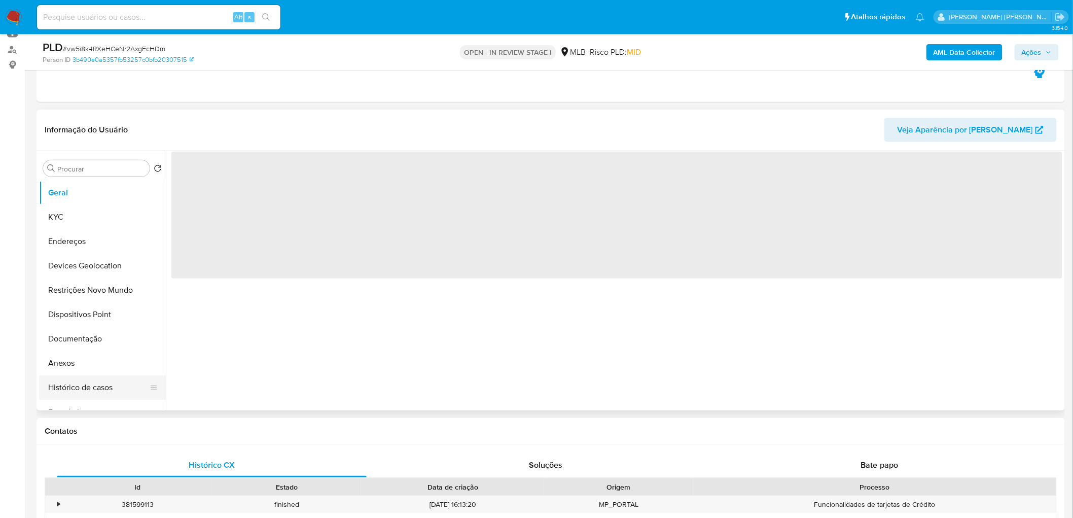
click at [90, 386] on button "Histórico de casos" at bounding box center [98, 387] width 119 height 24
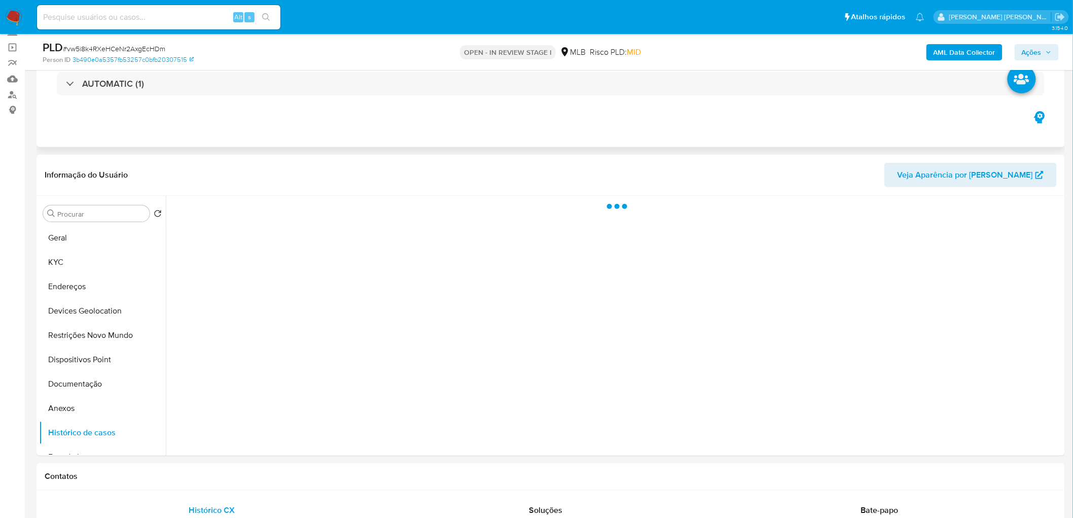
scroll to position [56, 0]
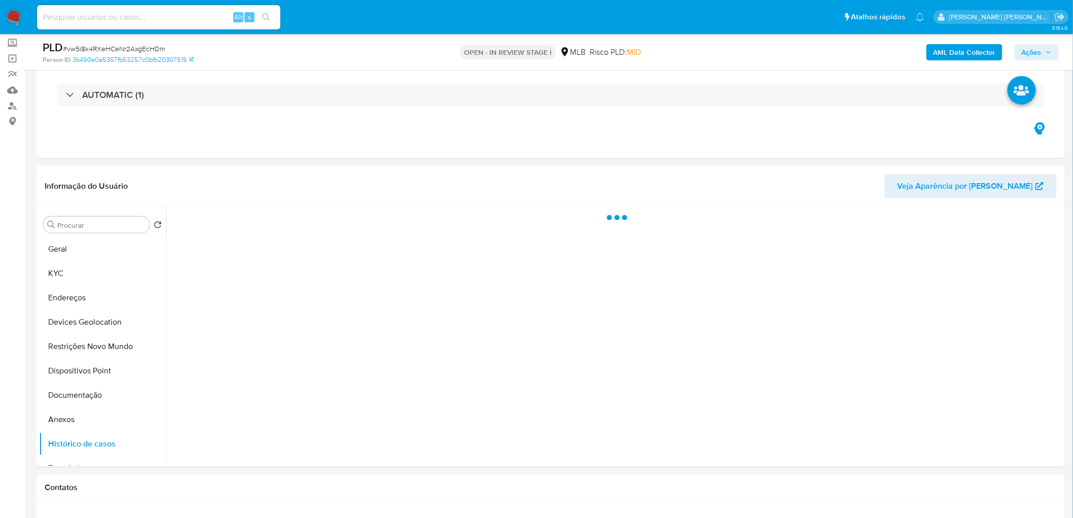
select select "10"
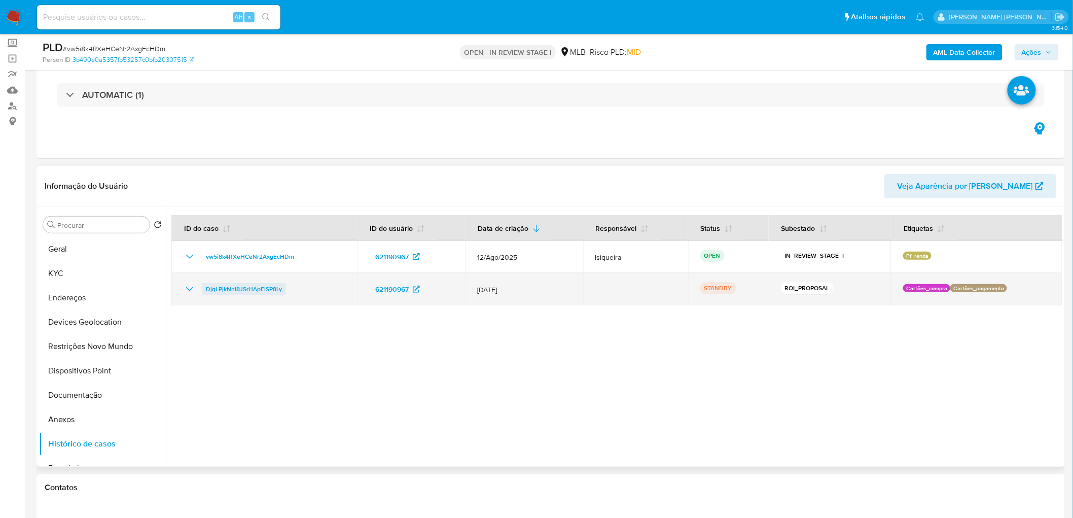
drag, startPoint x: 296, startPoint y: 286, endPoint x: 203, endPoint y: 291, distance: 92.9
click at [203, 291] on div "DjqLPjkNnI8JSrHApEiSP8Ly" at bounding box center [264, 289] width 161 height 12
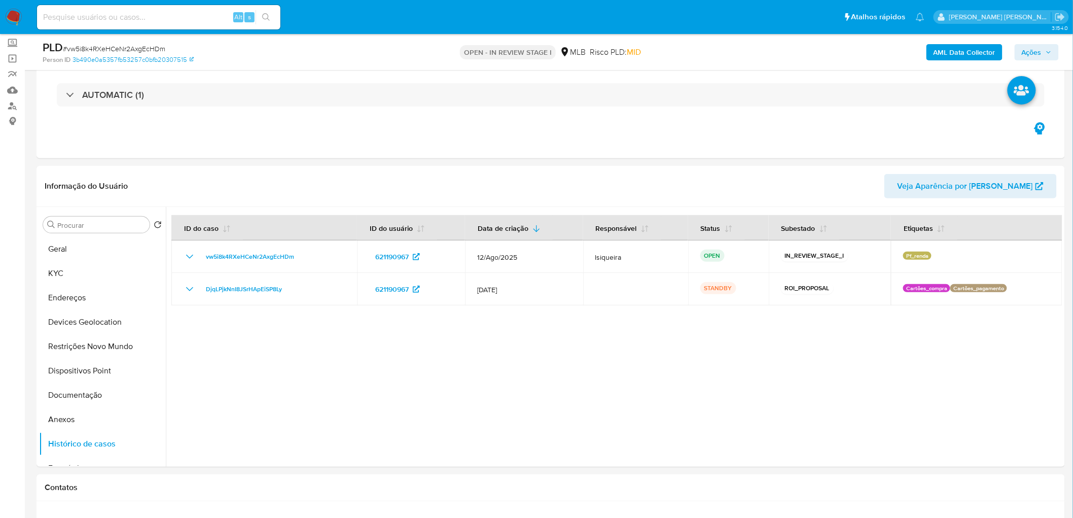
click at [1037, 53] on span "Ações" at bounding box center [1032, 52] width 20 height 16
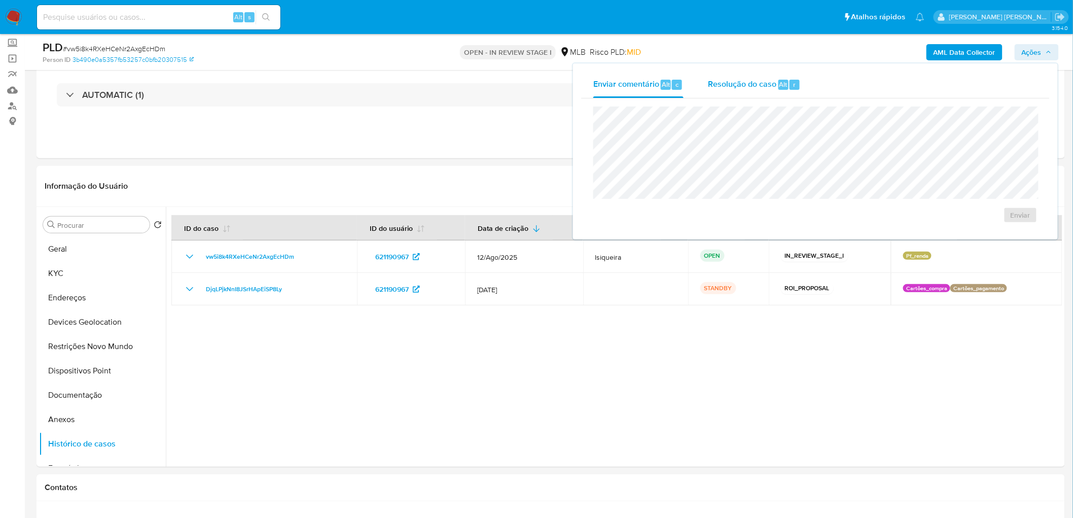
click at [752, 89] on span "Resolução do caso" at bounding box center [742, 84] width 68 height 12
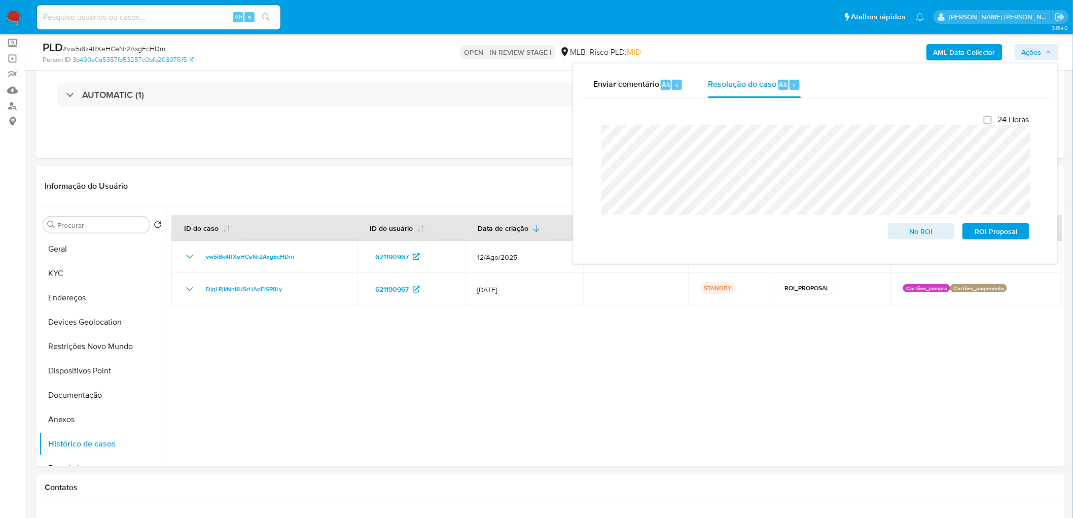
click at [580, 120] on div "Enviar comentário Alt c Resolução do caso Alt r Fechamento do caso 24 Horas No …" at bounding box center [815, 163] width 485 height 200
click at [915, 231] on span "No ROI" at bounding box center [921, 231] width 53 height 14
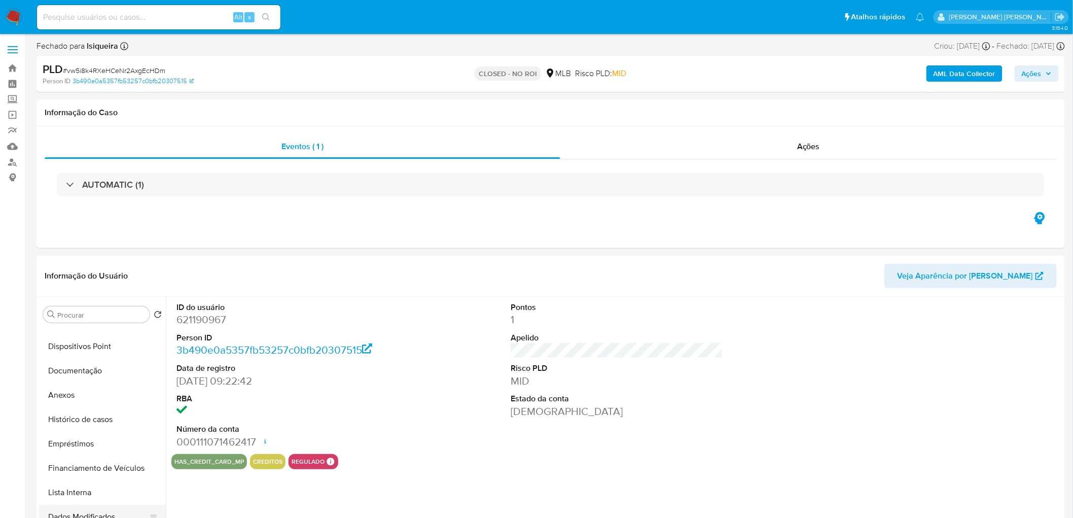
scroll to position [113, 0]
click at [79, 422] on button "Histórico de casos" at bounding box center [98, 421] width 119 height 24
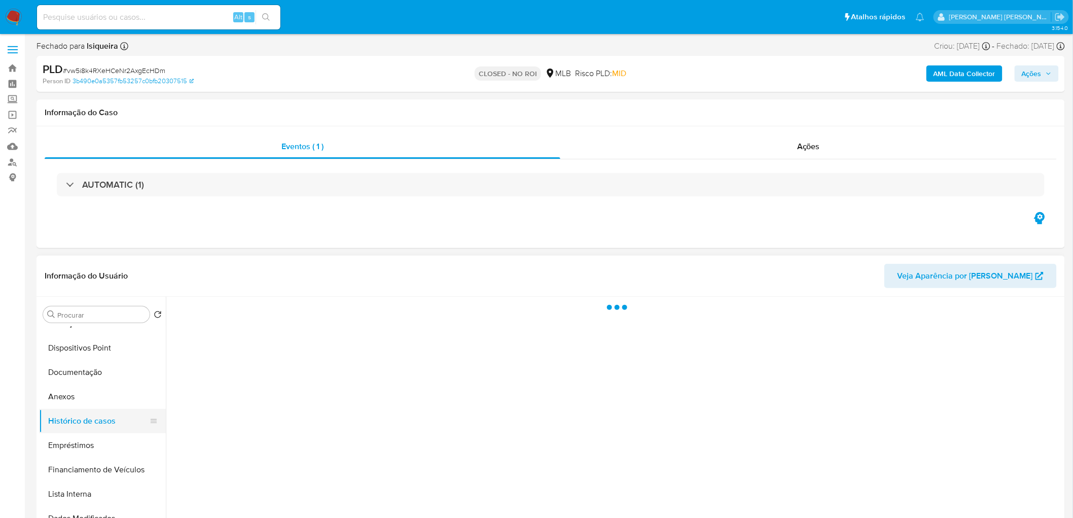
select select "10"
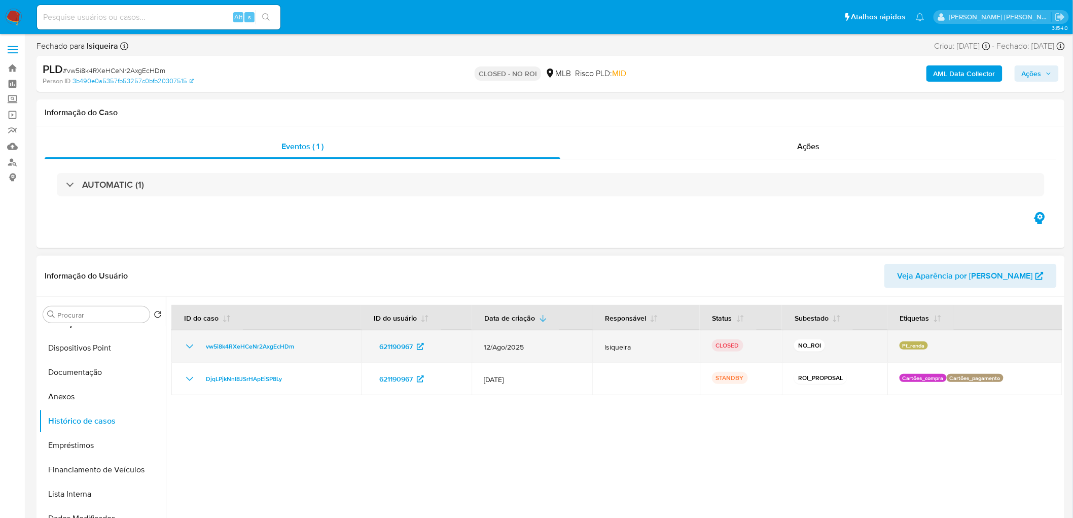
drag, startPoint x: 311, startPoint y: 346, endPoint x: 194, endPoint y: 350, distance: 117.7
click at [194, 350] on div "vw5i8k4RXeHCeNr2AxgEcHDm" at bounding box center [266, 346] width 165 height 12
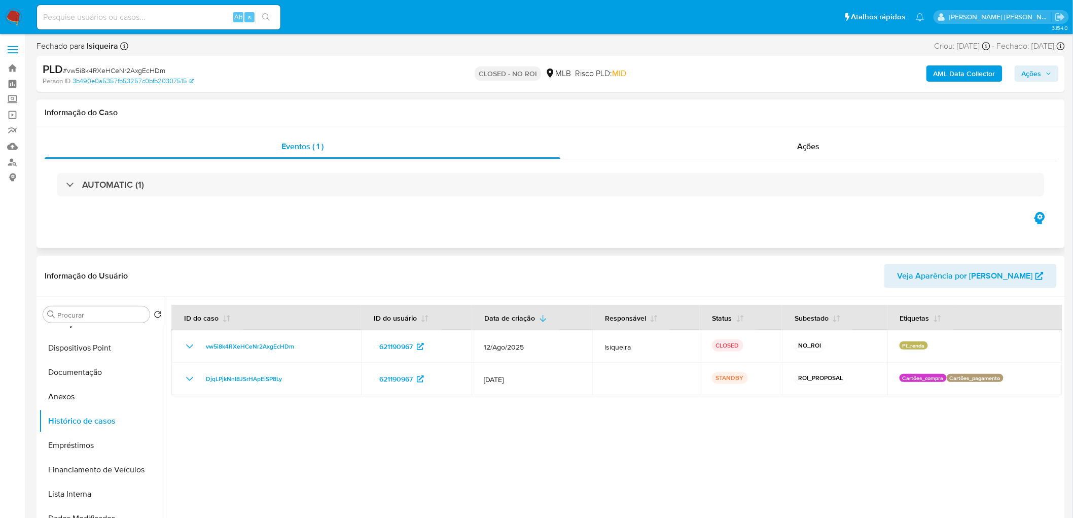
click at [601, 220] on div "Eventos ( 1 ) Ações AUTOMATIC (1)" at bounding box center [551, 187] width 1028 height 122
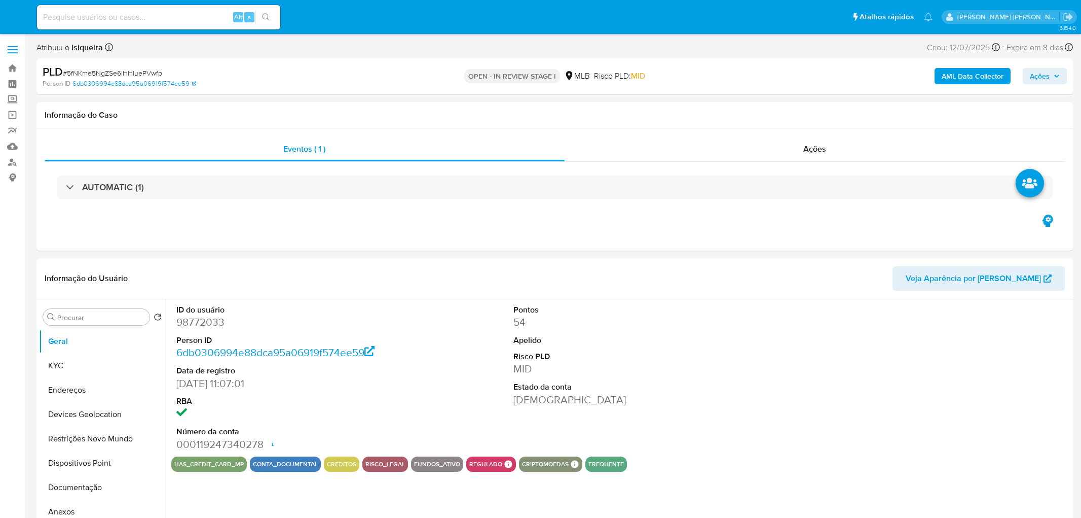
select select "10"
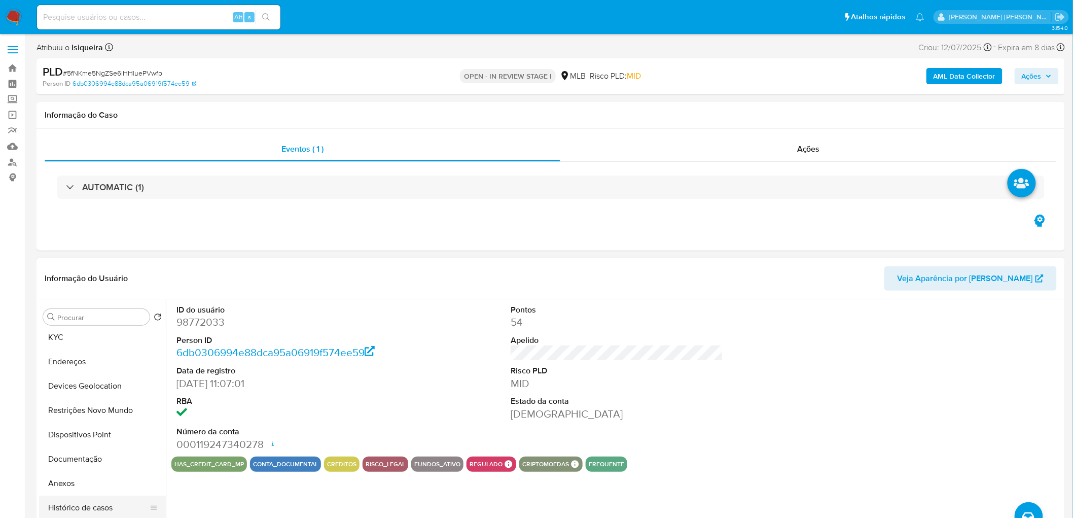
scroll to position [56, 0]
drag, startPoint x: 102, startPoint y: 479, endPoint x: 94, endPoint y: 440, distance: 39.4
click at [102, 478] on button "Histórico de casos" at bounding box center [102, 479] width 127 height 24
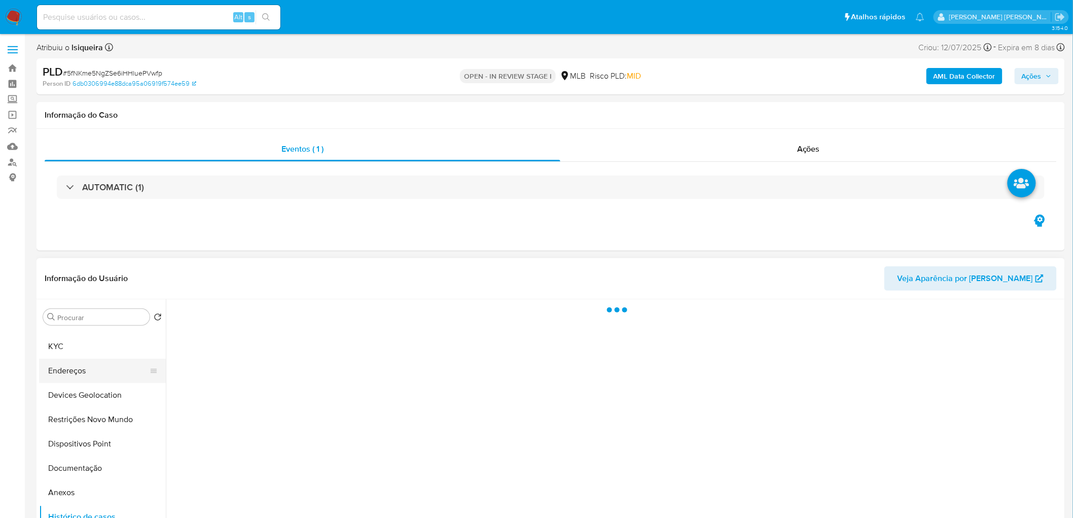
scroll to position [0, 0]
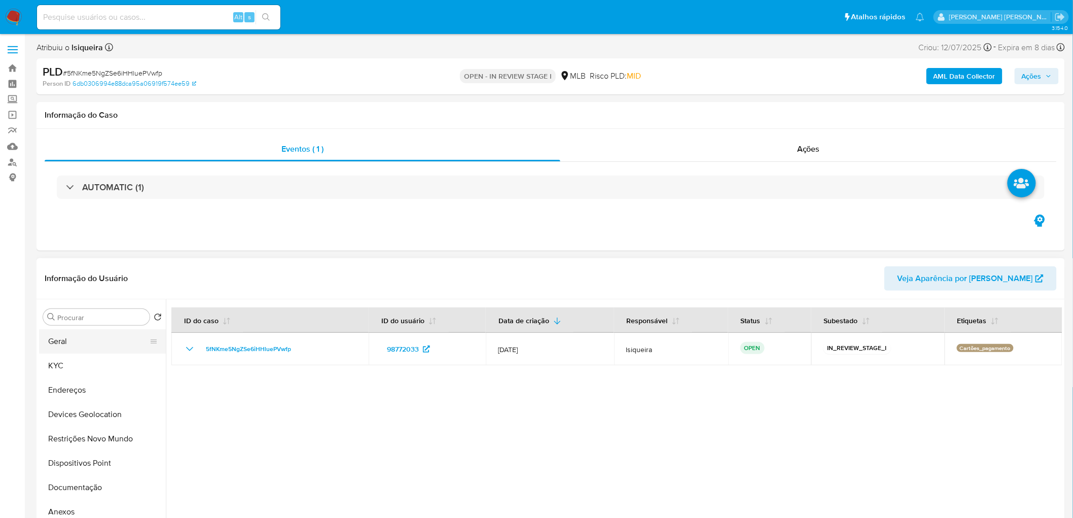
click at [92, 350] on button "Geral" at bounding box center [98, 341] width 119 height 24
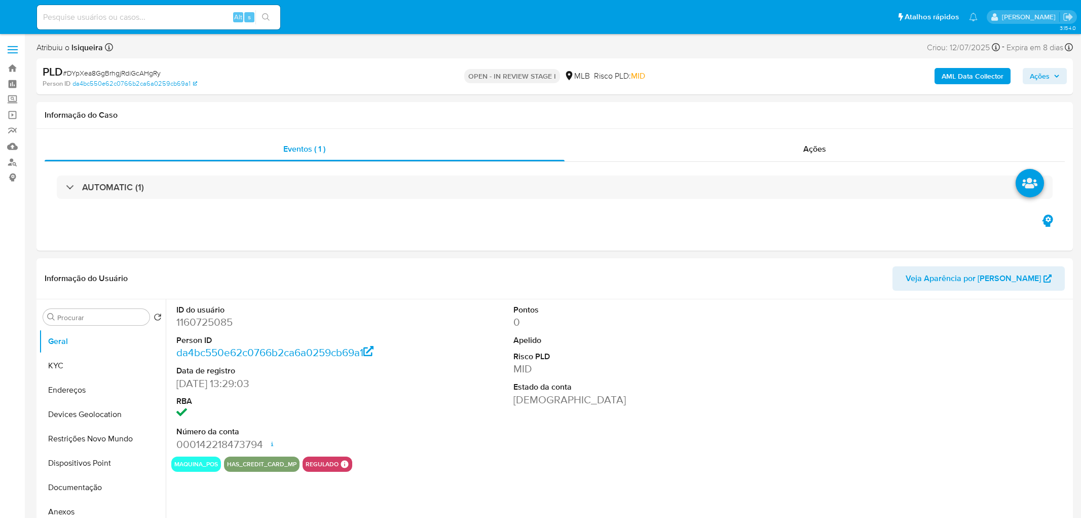
select select "10"
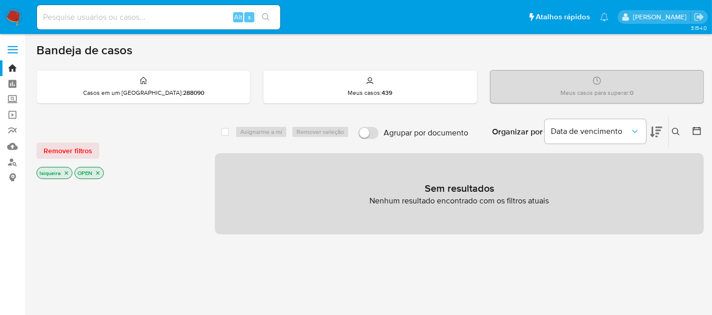
click at [11, 20] on img at bounding box center [13, 17] width 17 height 17
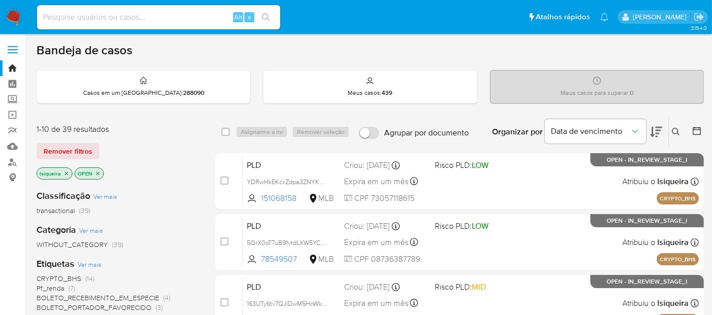
click at [697, 129] on icon at bounding box center [697, 131] width 10 height 10
click at [698, 130] on icon at bounding box center [697, 131] width 10 height 10
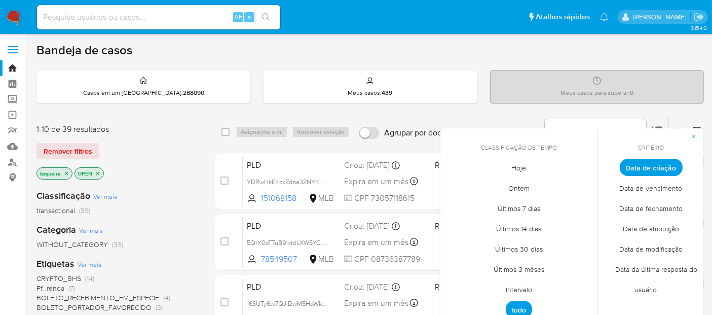
click at [523, 286] on span "Intervalo" at bounding box center [519, 289] width 48 height 21
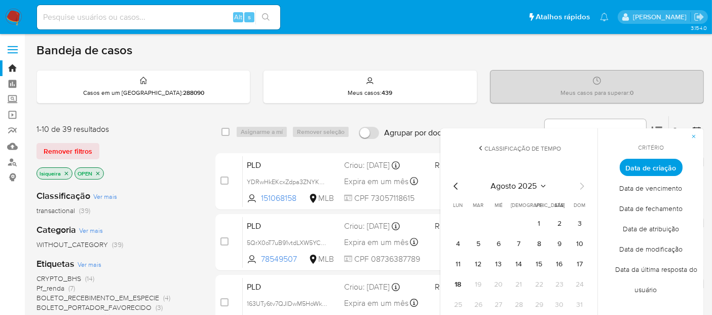
click at [460, 182] on icon "Mes anterior" at bounding box center [456, 186] width 12 height 12
click at [479, 223] on button "1" at bounding box center [478, 223] width 16 height 16
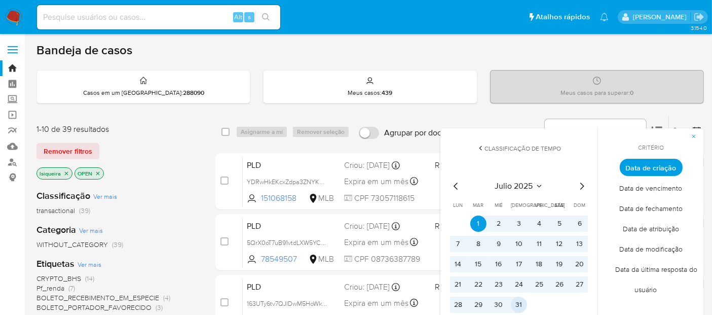
drag, startPoint x: 516, startPoint y: 307, endPoint x: 518, endPoint y: 300, distance: 7.5
click at [516, 307] on button "31" at bounding box center [519, 305] width 16 height 16
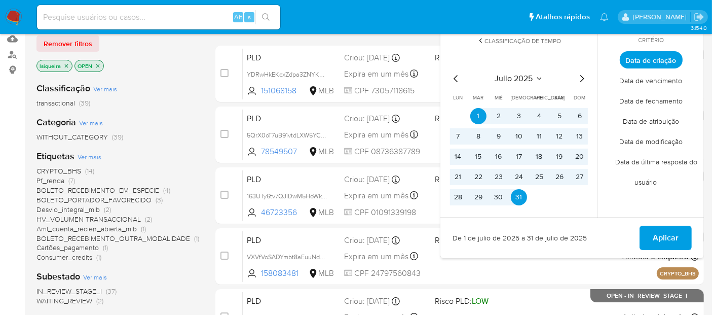
scroll to position [113, 0]
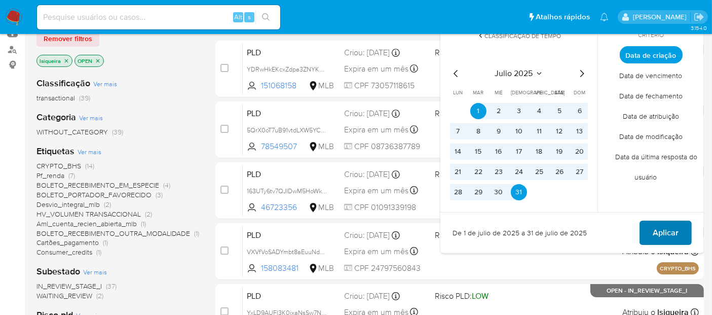
click at [660, 231] on span "Aplicar" at bounding box center [666, 233] width 26 height 22
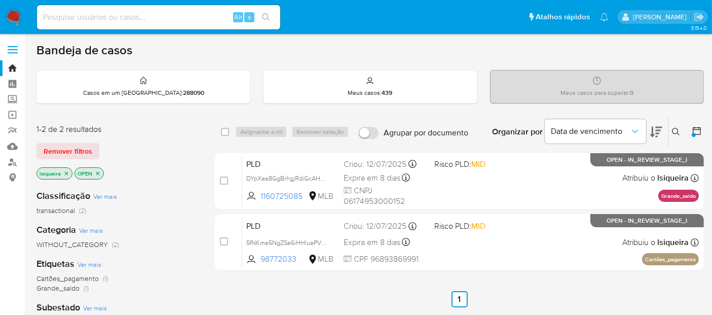
click at [65, 170] on icon "close-filter" at bounding box center [66, 173] width 6 height 6
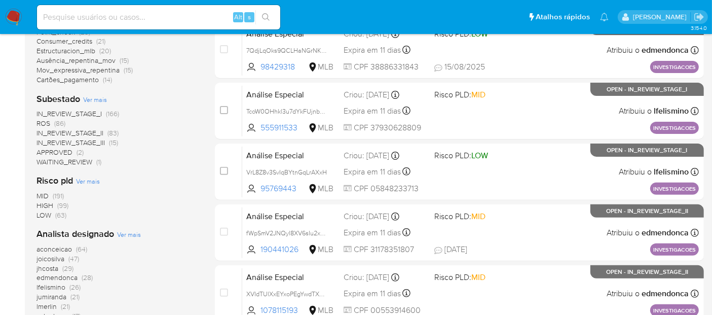
scroll to position [338, 0]
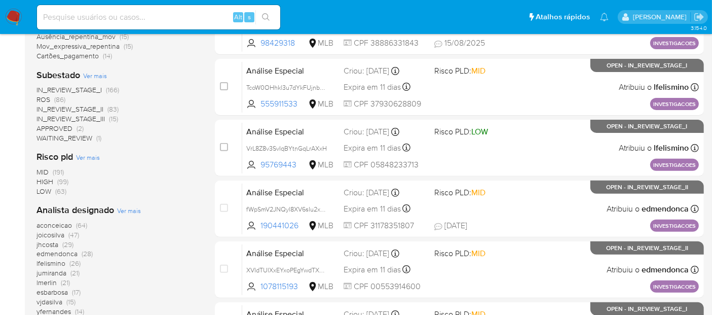
click at [132, 210] on span "Ver mais" at bounding box center [129, 210] width 24 height 9
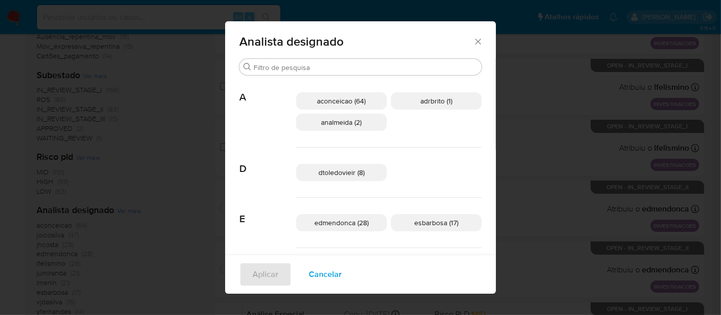
click at [172, 173] on div "Analista designado Procurar A aconceicao (64) adrbrito (1) analmeida (2) D dtol…" at bounding box center [360, 157] width 721 height 315
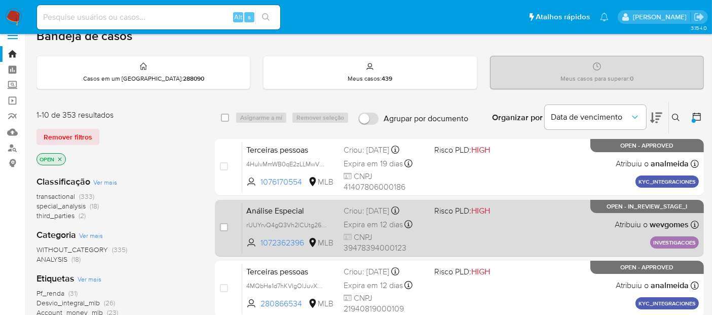
scroll to position [0, 0]
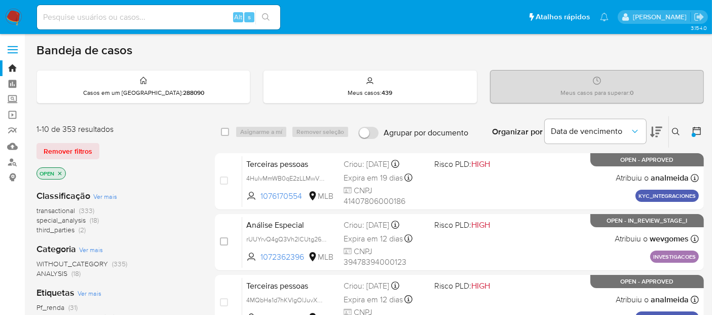
click at [694, 128] on icon at bounding box center [697, 131] width 8 height 8
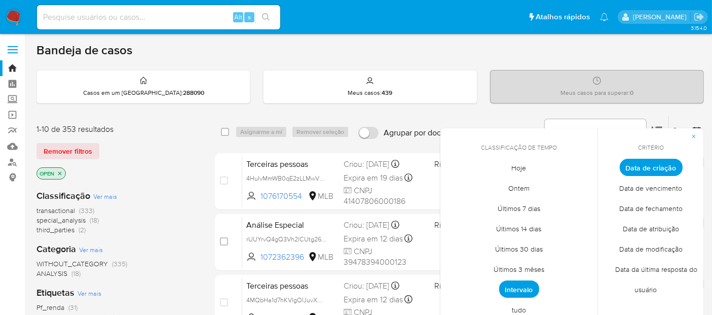
click at [521, 278] on span "Últimos 3 mêses" at bounding box center [519, 269] width 72 height 21
click at [520, 287] on span "Intervalo" at bounding box center [519, 289] width 48 height 21
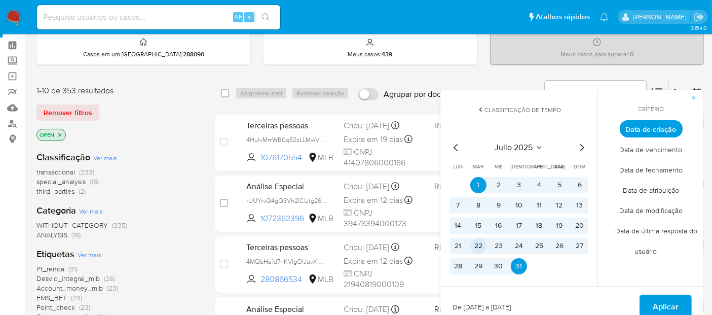
scroll to position [56, 0]
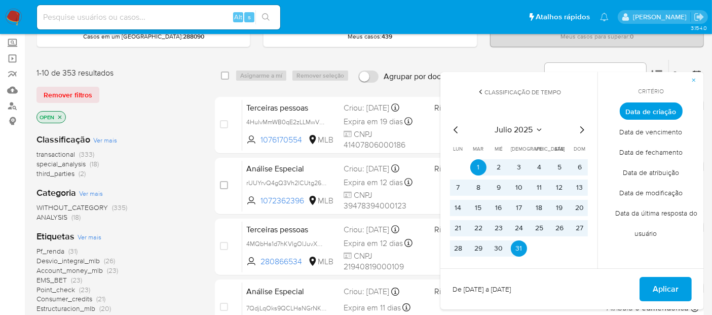
click at [669, 287] on span "Aplicar" at bounding box center [666, 289] width 26 height 22
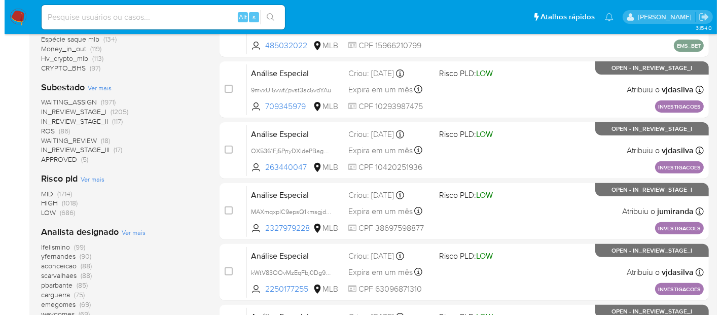
scroll to position [338, 0]
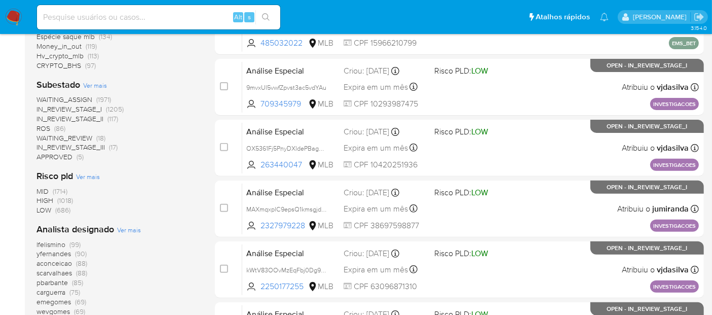
click at [125, 228] on span "Ver mais" at bounding box center [129, 229] width 24 height 9
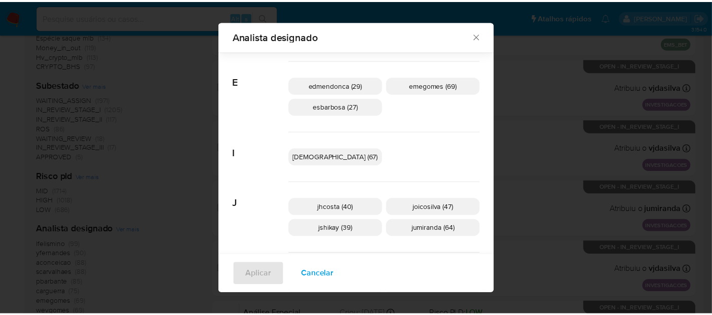
scroll to position [218, 0]
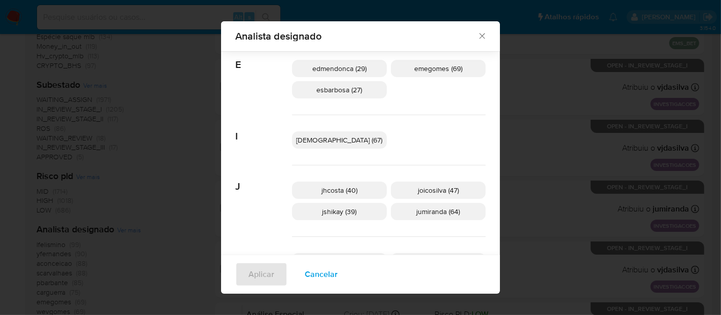
click at [527, 129] on div "Analista designado Procurar A aconceicao (88) adrbrito (1) alemacedo (8) analme…" at bounding box center [360, 157] width 721 height 315
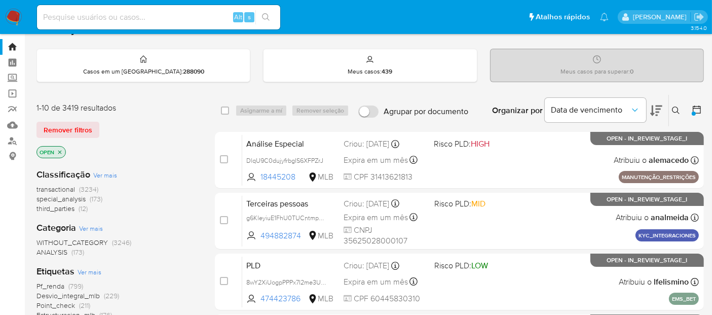
scroll to position [0, 0]
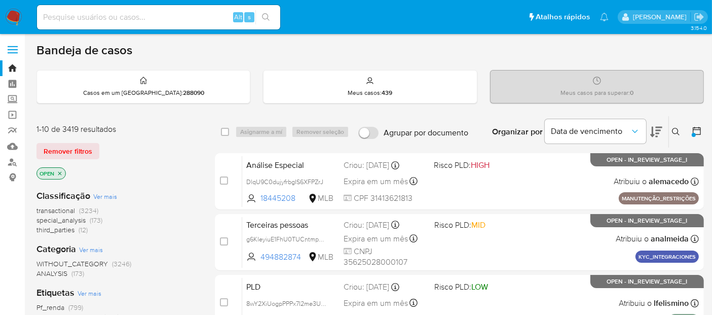
click at [656, 130] on icon at bounding box center [656, 132] width 12 height 12
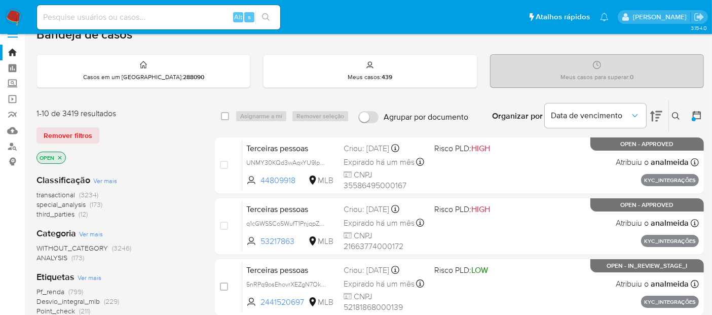
scroll to position [56, 0]
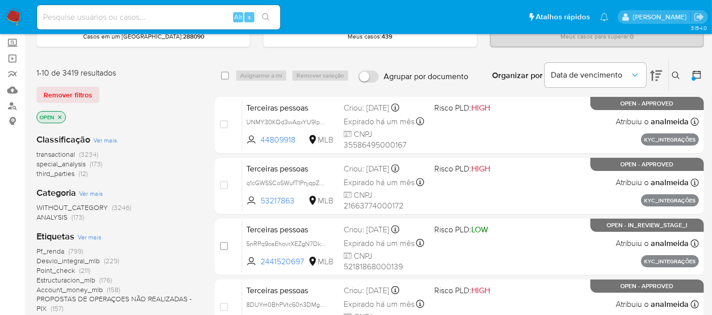
click at [698, 73] on icon at bounding box center [697, 74] width 10 height 10
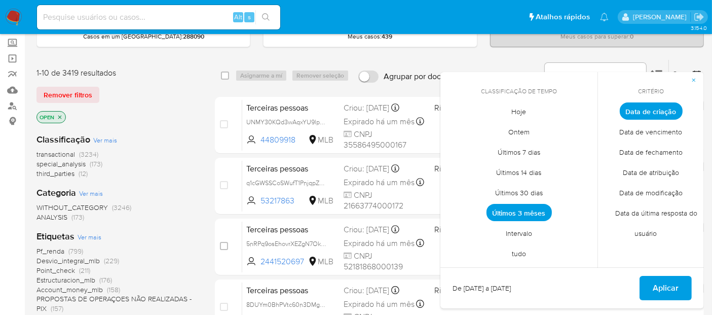
click at [518, 235] on span "Intervalo" at bounding box center [519, 233] width 48 height 21
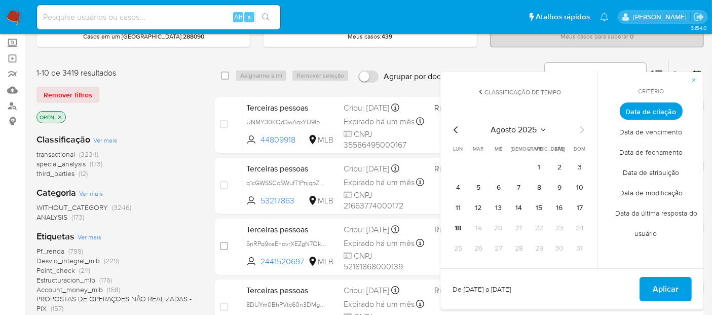
click at [455, 125] on icon "Mes anterior" at bounding box center [456, 130] width 12 height 12
click at [477, 167] on button "1" at bounding box center [478, 167] width 16 height 16
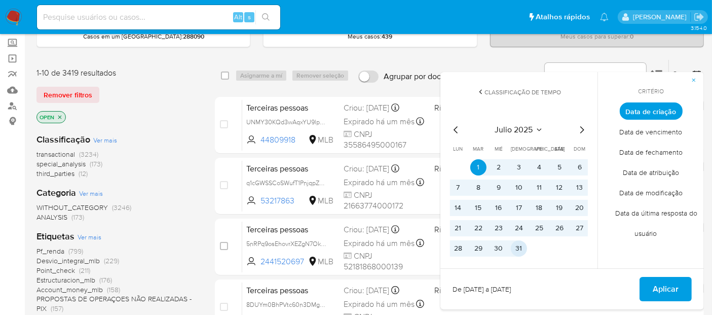
click at [518, 249] on button "31" at bounding box center [519, 248] width 16 height 16
click at [676, 288] on span "Aplicar" at bounding box center [666, 289] width 26 height 22
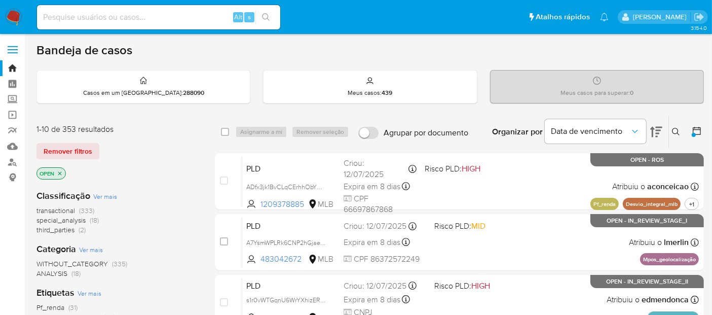
click at [658, 134] on icon at bounding box center [656, 132] width 12 height 12
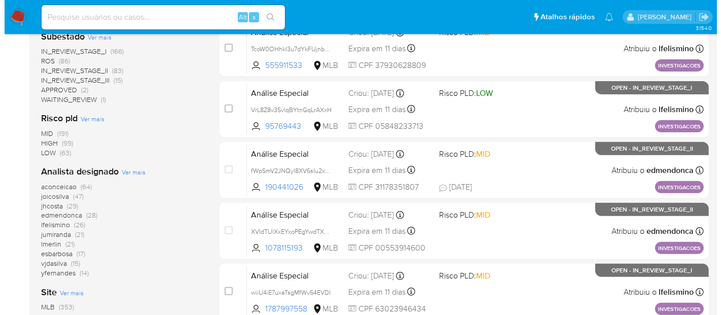
scroll to position [394, 0]
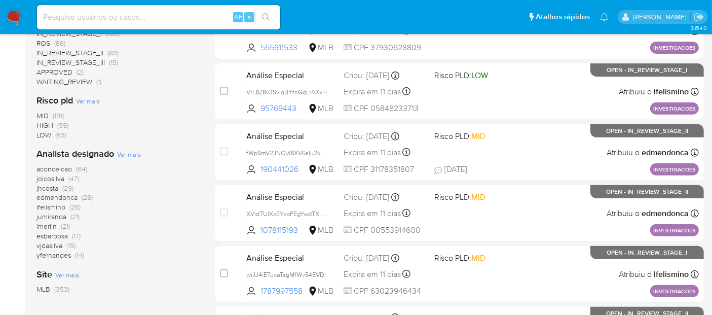
click at [126, 155] on span "Ver mais" at bounding box center [129, 154] width 24 height 9
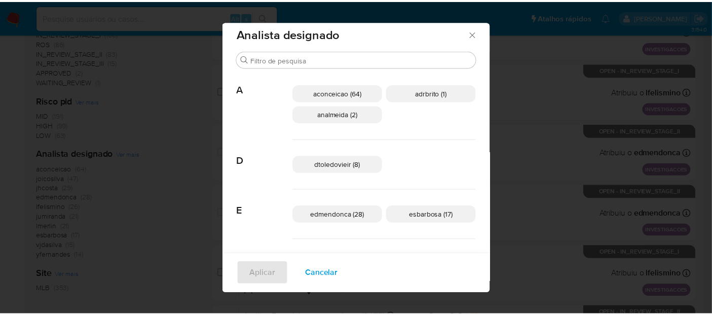
scroll to position [0, 0]
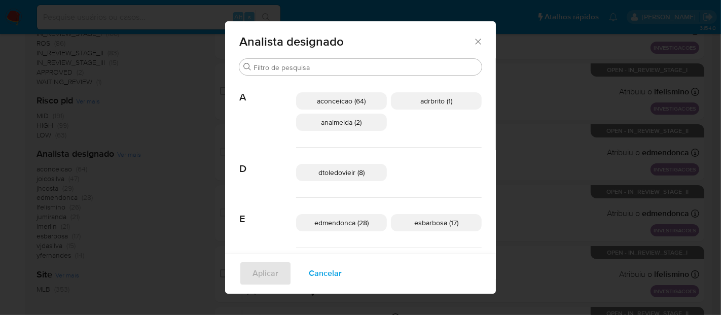
click at [473, 42] on icon "Fechar" at bounding box center [478, 42] width 10 height 10
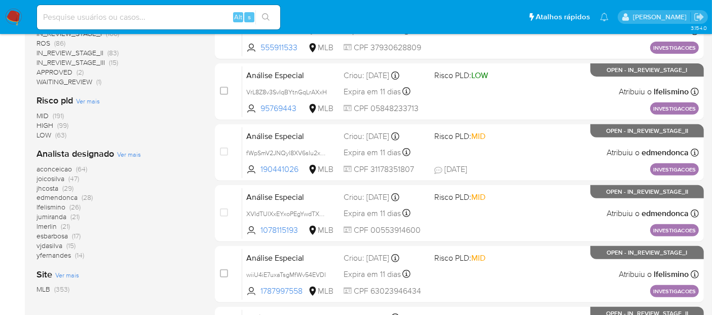
click at [14, 21] on img at bounding box center [13, 17] width 17 height 17
